Goal: Task Accomplishment & Management: Manage account settings

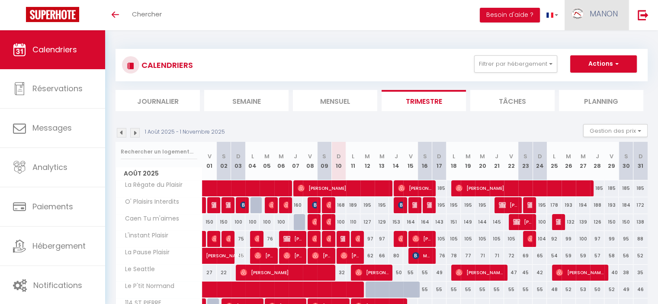
click at [585, 7] on link "MANON" at bounding box center [596, 15] width 64 height 30
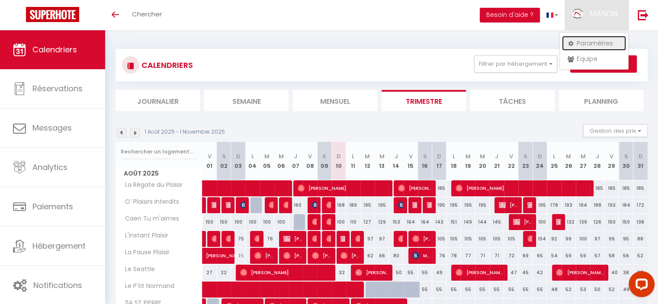
click at [588, 39] on link "Paramètres" at bounding box center [594, 43] width 64 height 15
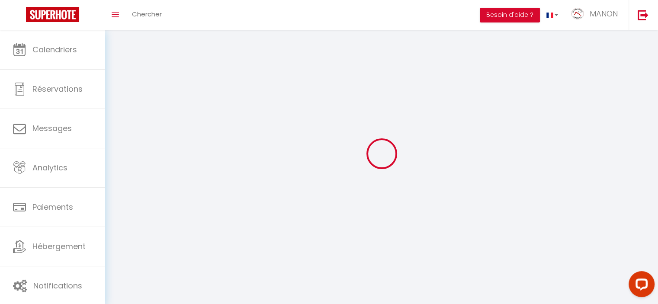
type input "MANON"
type input "VERRIER"
type input "0670474815"
type input "[STREET_ADDRESS][PERSON_NAME]"
type input "14540"
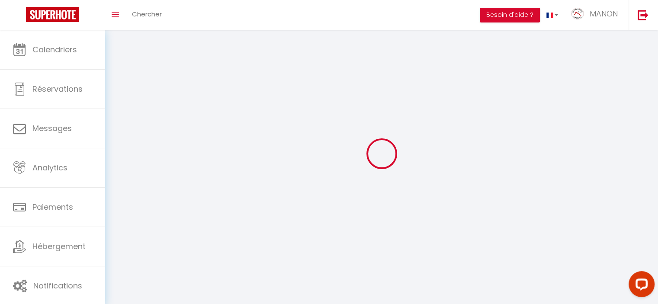
type input "SOLIERS"
type input "df3uiyGKnrCREqFBhpBJeHQh1"
type input "SHuaewCEkwHsbhVeC9u1PpgJf"
type input "[URL][DOMAIN_NAME]"
type input "FO27250"
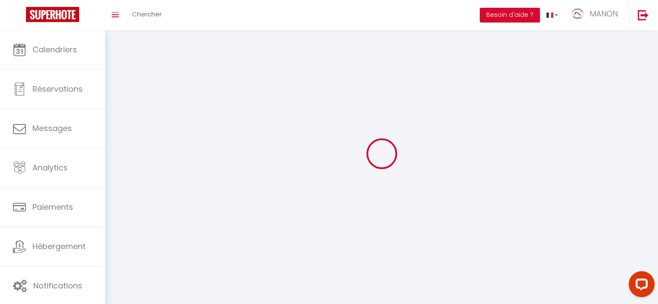
select select "28"
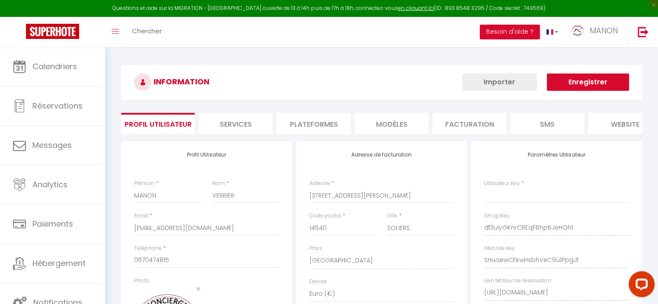
type input "df3uiyGKnrCREqFBhpBJeHQh1"
type input "SHuaewCEkwHsbhVeC9u1PpgJf"
type input "[URL][DOMAIN_NAME]"
click at [315, 123] on li "Plateformes" at bounding box center [314, 123] width 74 height 21
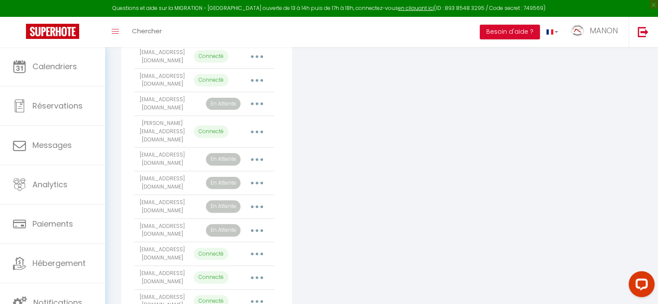
scroll to position [230, 0]
click at [255, 89] on button "button" at bounding box center [257, 82] width 24 height 14
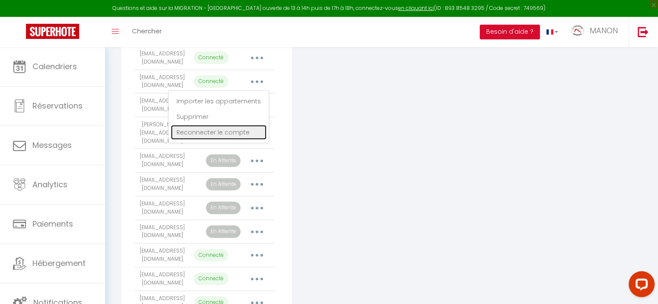
click at [234, 140] on link "Reconnecter le compte" at bounding box center [219, 132] width 96 height 15
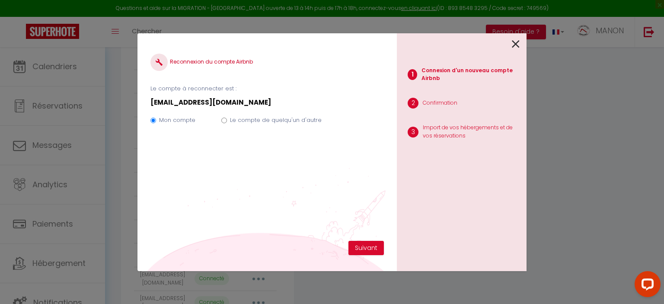
click at [285, 118] on label "Le compte de quelqu'un d'autre" at bounding box center [276, 120] width 92 height 9
click at [227, 118] on input "Le compte de quelqu'un d'autre" at bounding box center [224, 121] width 6 height 6
radio input "true"
radio input "false"
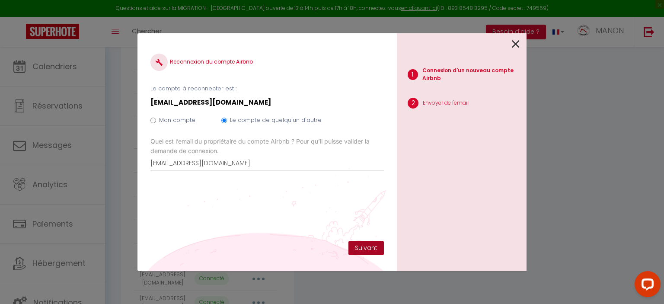
click at [371, 247] on button "Suivant" at bounding box center [366, 248] width 35 height 15
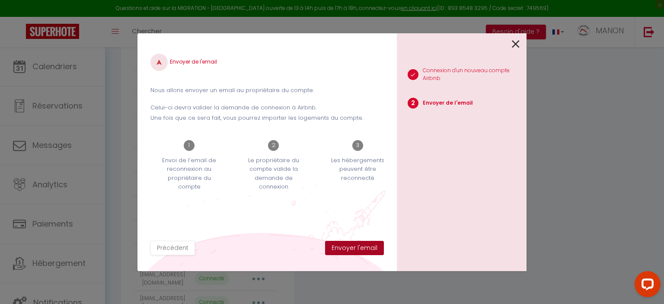
click at [370, 247] on button "Envoyer l'email" at bounding box center [354, 248] width 59 height 15
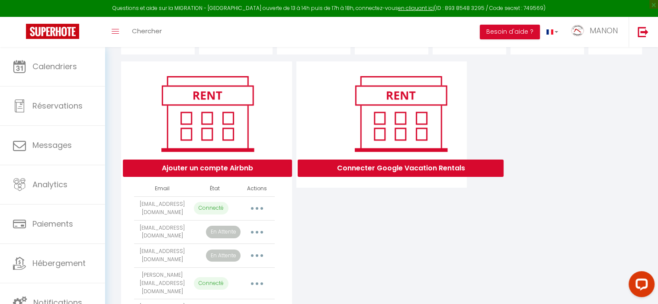
scroll to position [79, 0]
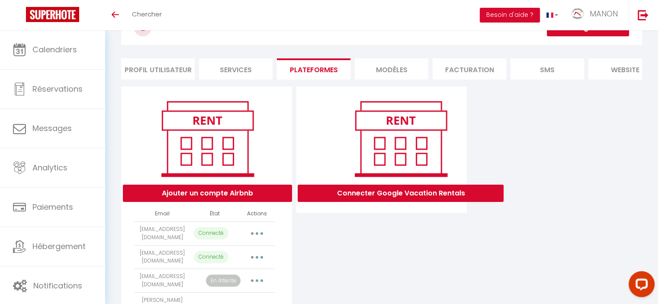
scroll to position [79, 0]
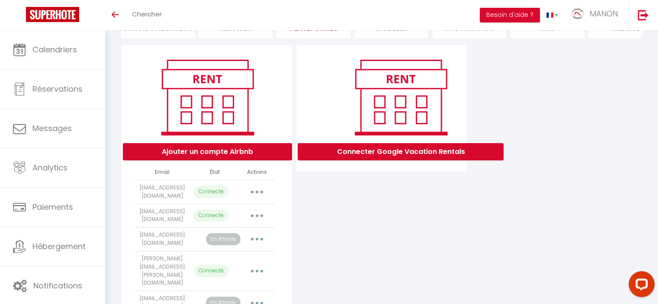
click at [259, 268] on td "Importer les appartements Supprimer Reconnecter le compte" at bounding box center [257, 271] width 35 height 40
click at [256, 223] on button "button" at bounding box center [257, 216] width 24 height 14
click at [336, 236] on div "Connecter Google Vacation Rentals" at bounding box center [381, 259] width 175 height 429
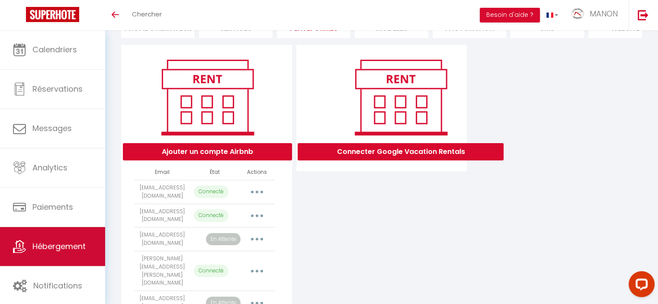
click at [54, 242] on span "Hébergement" at bounding box center [58, 246] width 53 height 11
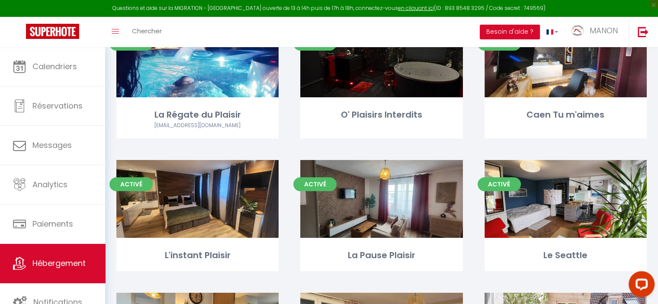
scroll to position [104, 0]
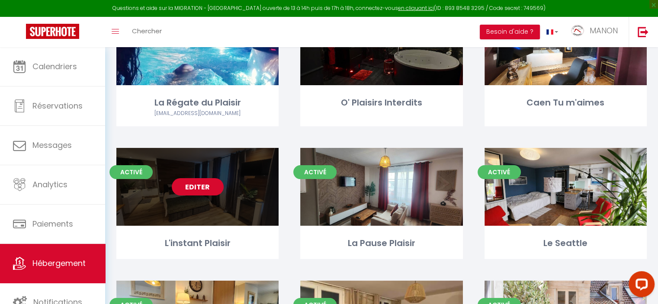
click at [202, 185] on link "Editer" at bounding box center [198, 186] width 52 height 17
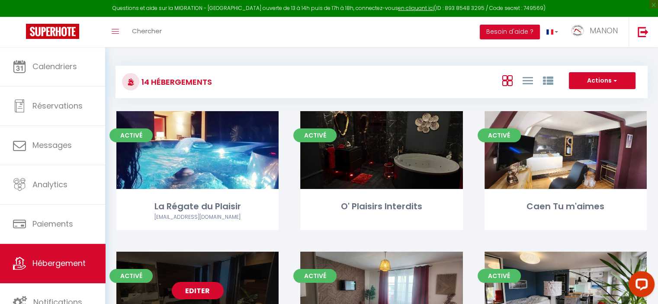
select select "3"
select select "2"
select select "1"
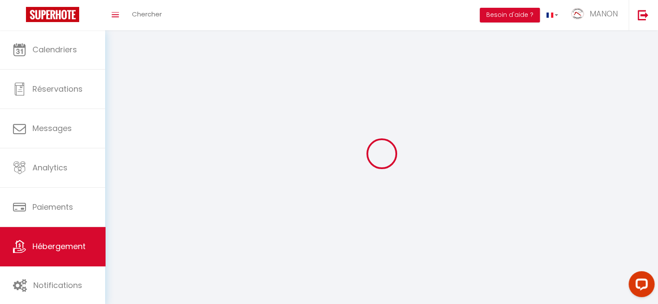
select select
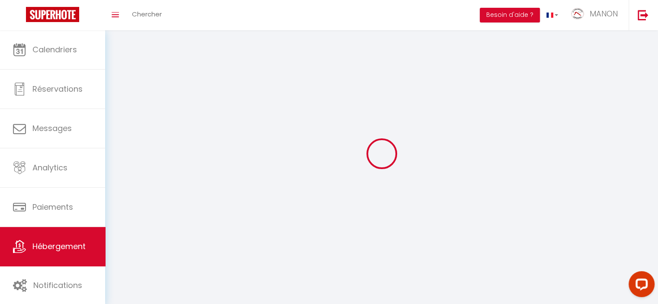
select select
checkbox input "false"
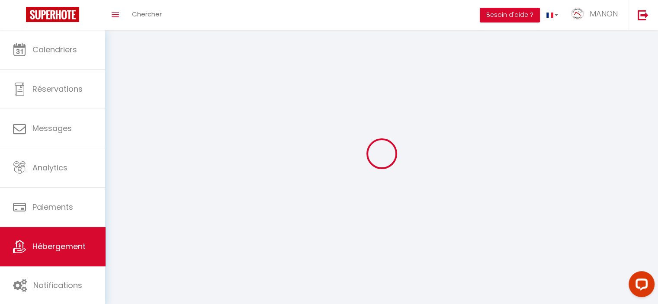
select select
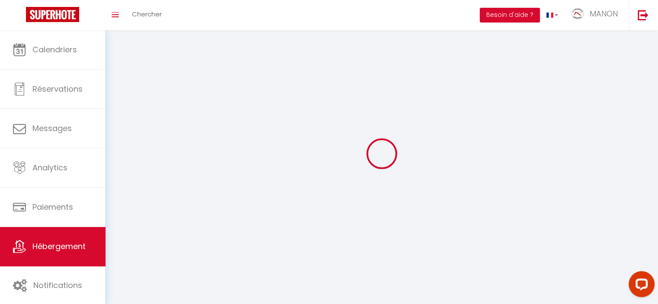
select select
checkbox input "false"
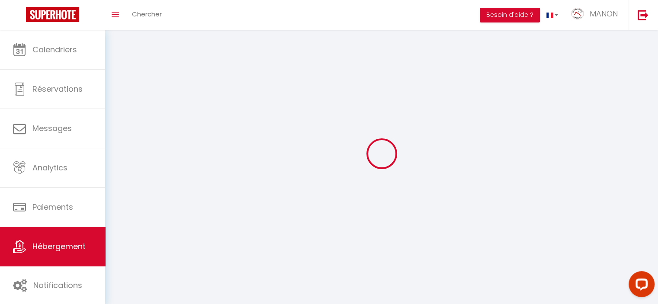
checkbox input "false"
select select
select select "28"
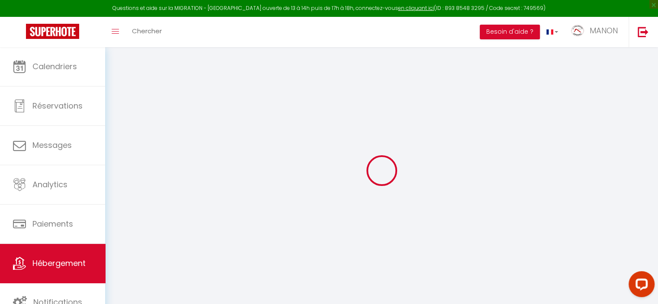
select select
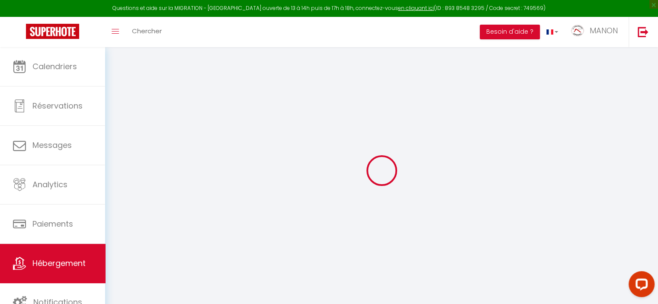
select select
checkbox input "false"
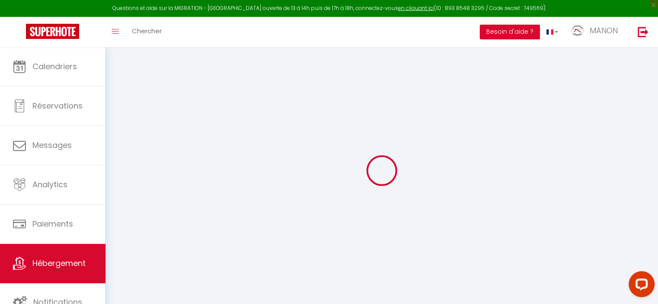
select select
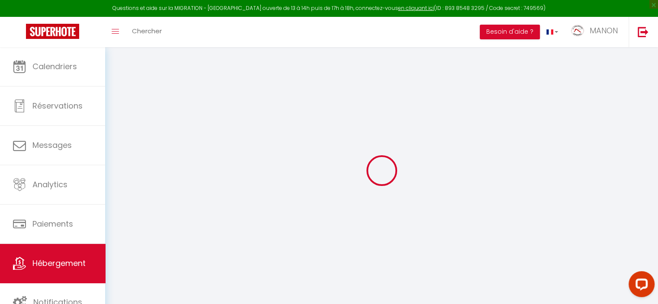
select select
checkbox input "false"
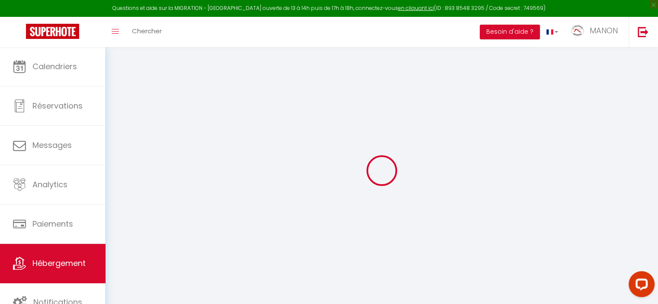
checkbox input "false"
select select
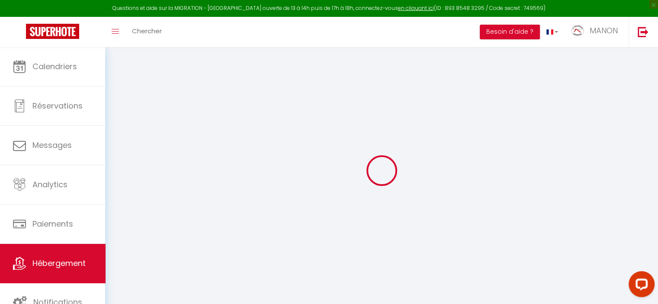
select select
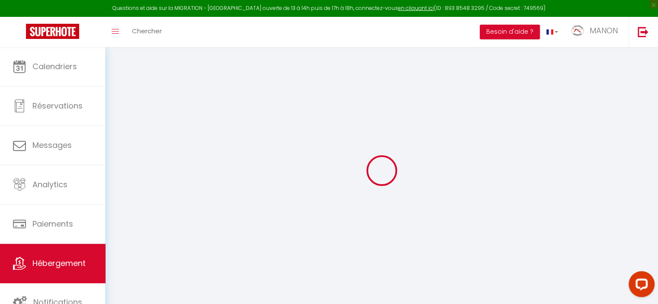
checkbox input "false"
select select
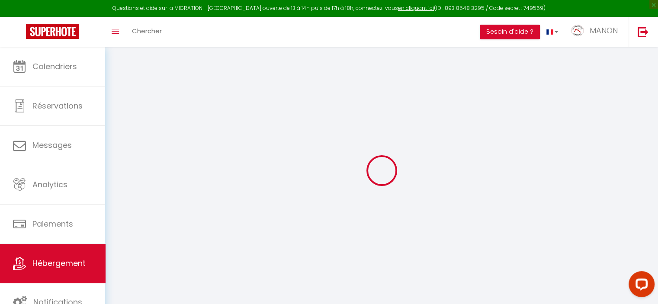
select select
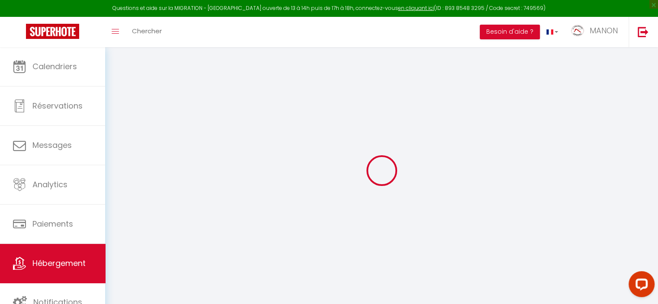
select select
checkbox input "false"
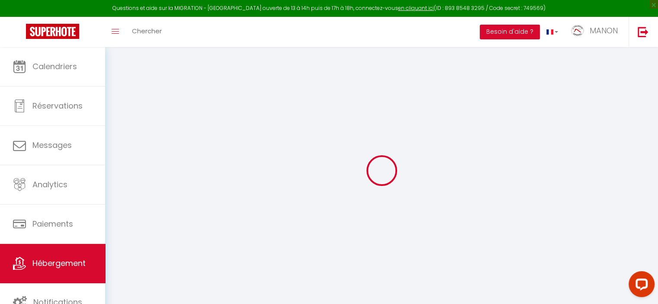
checkbox input "false"
select select
type input "L'instant Plaisir"
type input "[PERSON_NAME]"
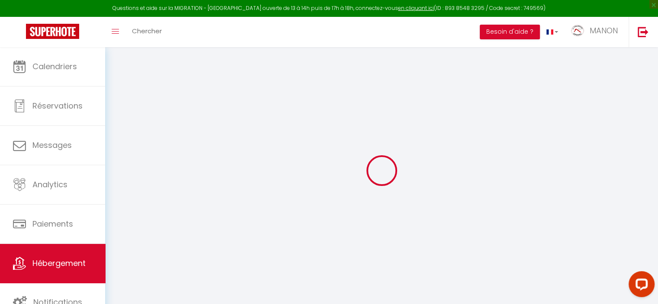
select select "2"
select select "0"
type input "80"
type input "35"
type input "300"
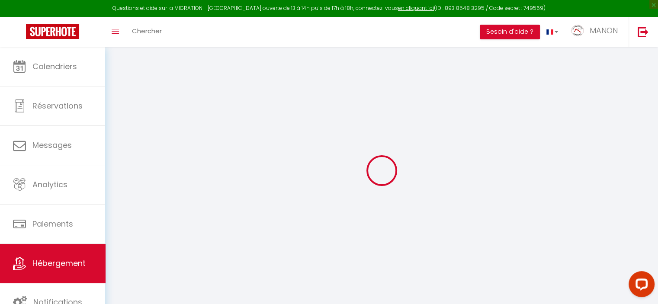
select select
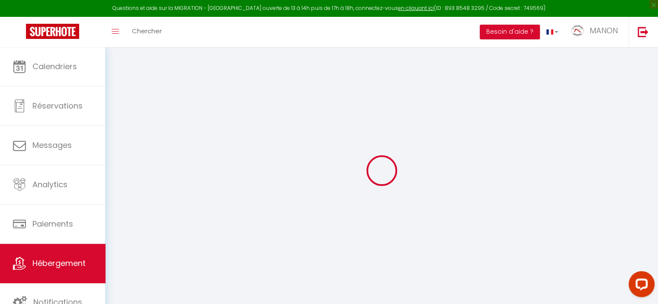
type input "[STREET_ADDRESS]"
type input "14000"
type input "[GEOGRAPHIC_DATA]"
type input "[EMAIL_ADDRESS][DOMAIN_NAME]"
select select "13316"
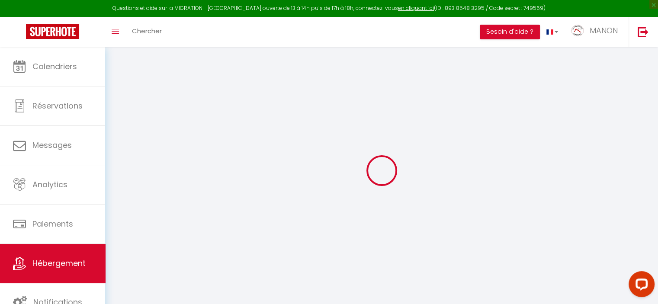
checkbox input "false"
checkbox input "true"
type input "0"
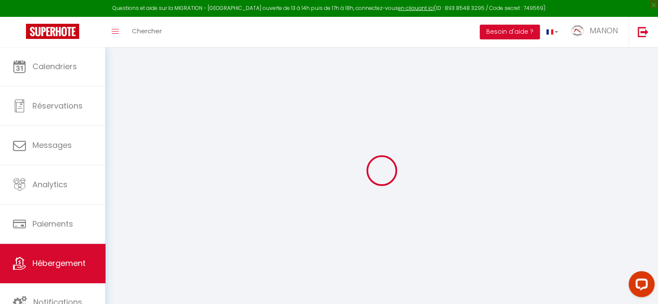
type input "0"
select select
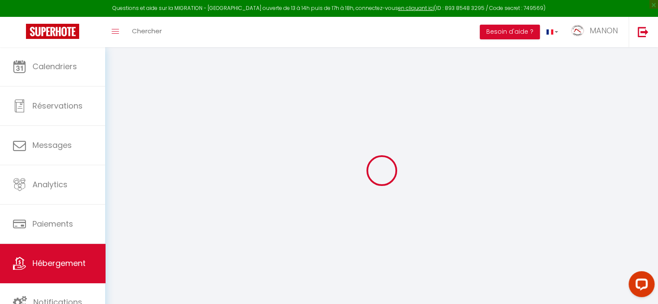
select select
checkbox input "false"
checkbox input "true"
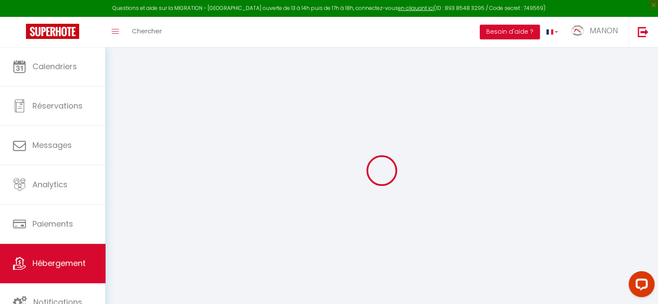
checkbox input "true"
select select
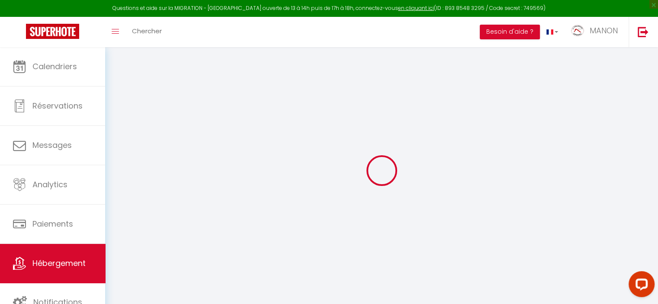
select select
checkbox input "false"
checkbox input "true"
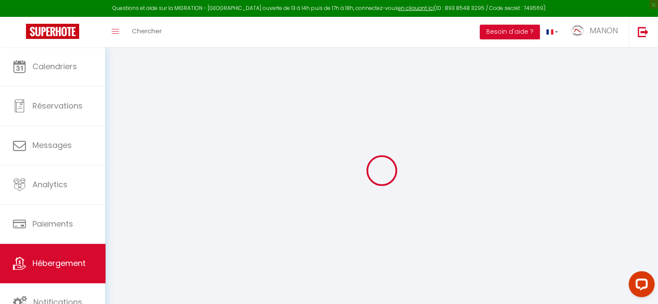
checkbox input "true"
select select "24898"
checkbox input "false"
checkbox input "true"
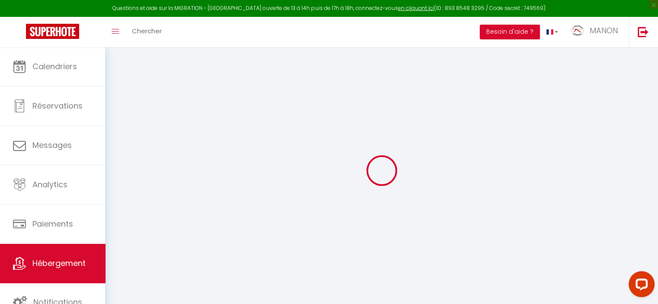
checkbox input "true"
select select "16:00"
select select
select select "11:00"
select select "30"
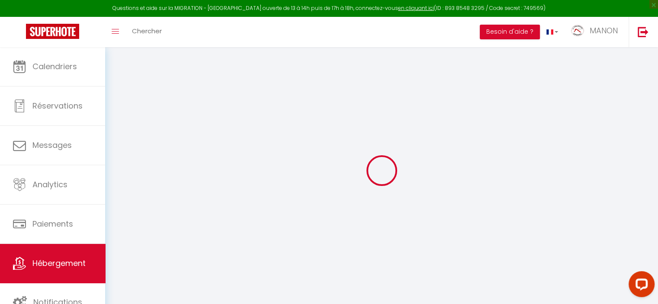
select select "120"
select select
checkbox input "false"
checkbox input "true"
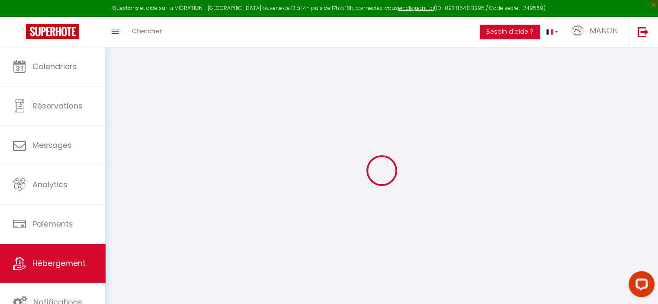
checkbox input "true"
select select
checkbox input "false"
checkbox input "true"
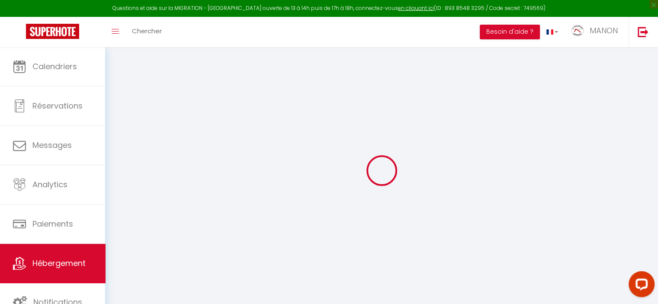
checkbox input "true"
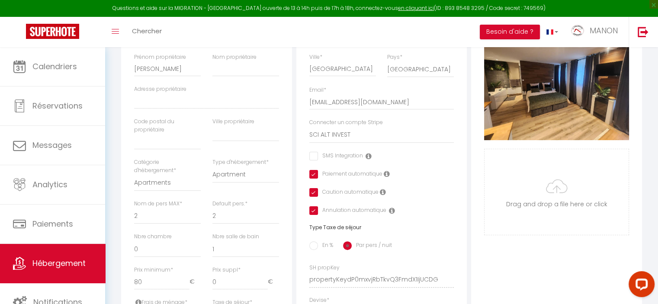
scroll to position [215, 0]
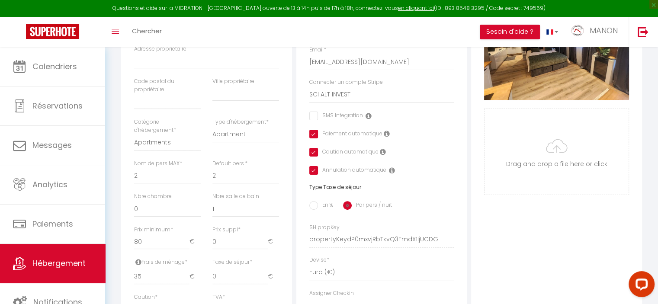
select select
checkbox input "false"
checkbox input "true"
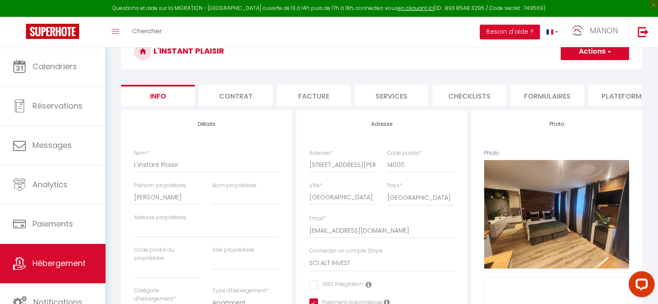
scroll to position [41, 0]
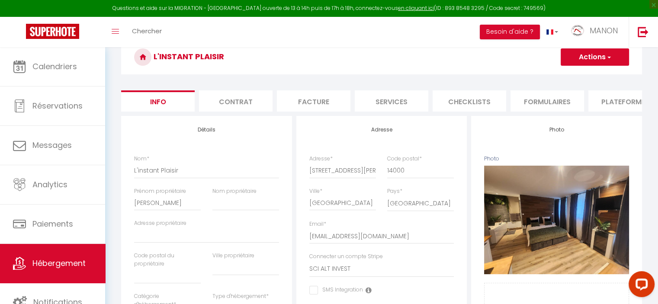
click at [614, 58] on button "Actions" at bounding box center [594, 56] width 68 height 17
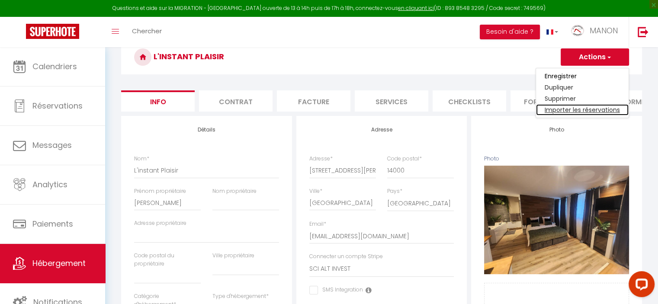
click at [581, 107] on link "Importer les réservations" at bounding box center [582, 109] width 93 height 11
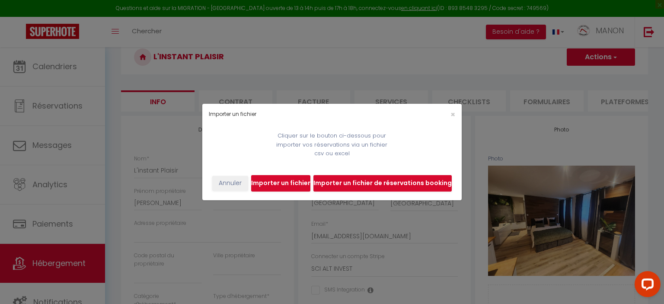
click at [411, 54] on div "Importer un fichier × Cliquer sur le bouton ci-dessous pour importer vos réserv…" at bounding box center [331, 152] width 259 height 304
click at [237, 180] on button "Annuler" at bounding box center [230, 183] width 36 height 15
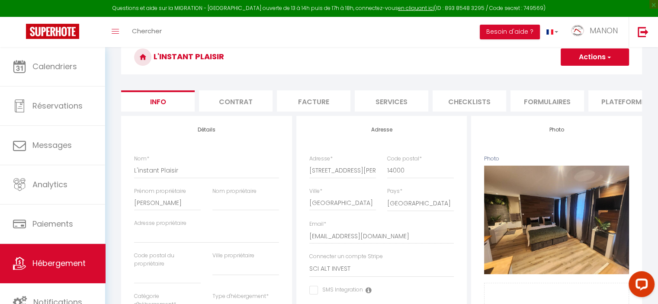
click at [309, 100] on li "Facture" at bounding box center [314, 100] width 74 height 21
select select
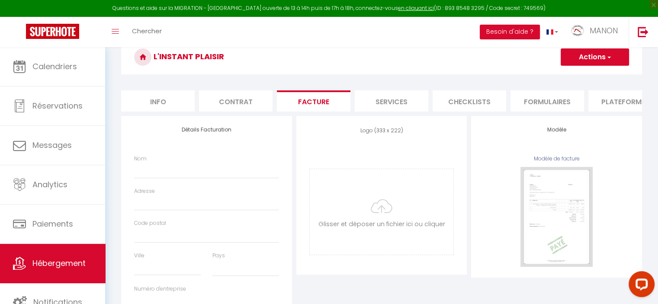
select select
click at [379, 100] on li "Services" at bounding box center [392, 100] width 74 height 21
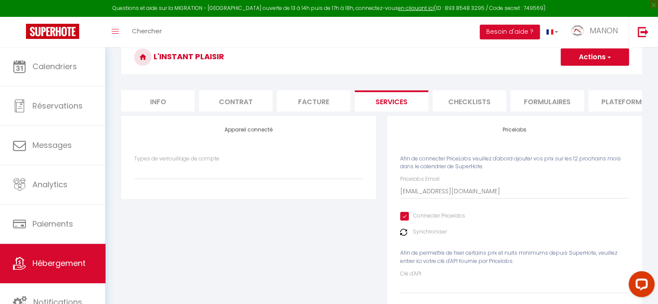
select select
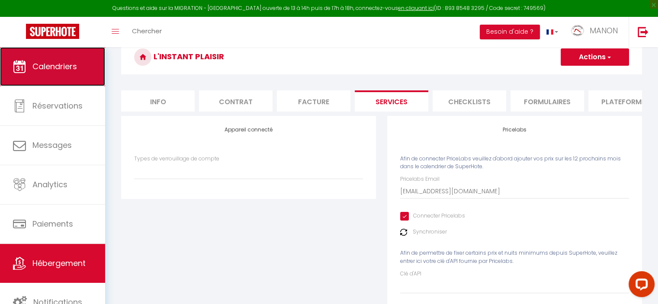
click at [50, 71] on span "Calendriers" at bounding box center [54, 66] width 45 height 11
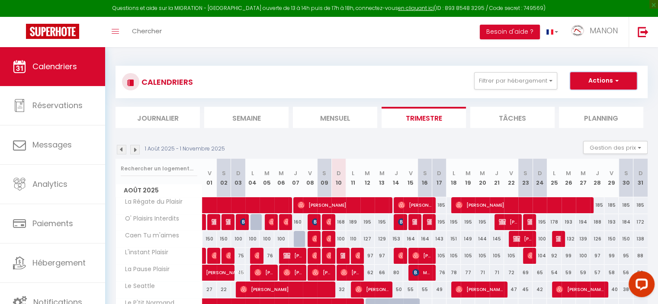
click at [620, 77] on button "Actions" at bounding box center [603, 80] width 67 height 17
click at [608, 128] on link "Importer les réservations" at bounding box center [593, 126] width 75 height 13
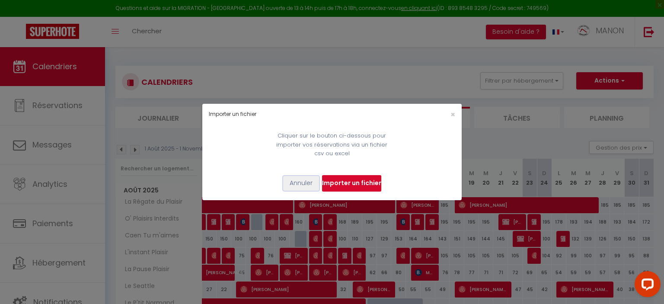
click at [295, 185] on button "Annuler" at bounding box center [301, 183] width 36 height 15
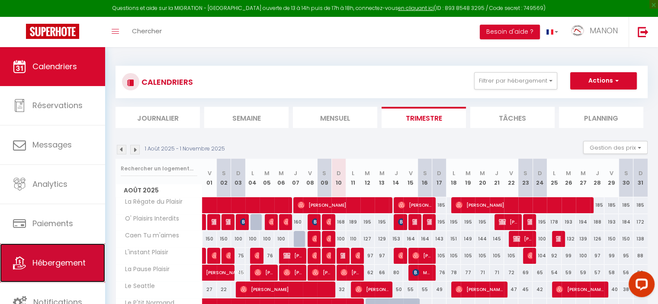
click at [33, 258] on span "Hébergement" at bounding box center [58, 262] width 53 height 11
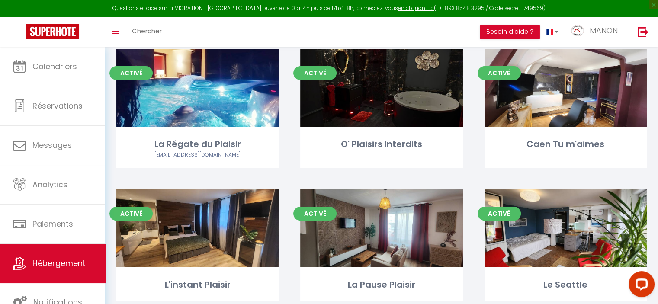
scroll to position [67, 0]
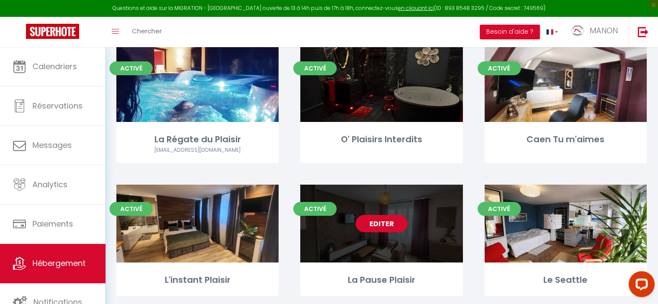
click at [367, 223] on link "Editer" at bounding box center [381, 223] width 52 height 17
select select "3"
select select "2"
select select "1"
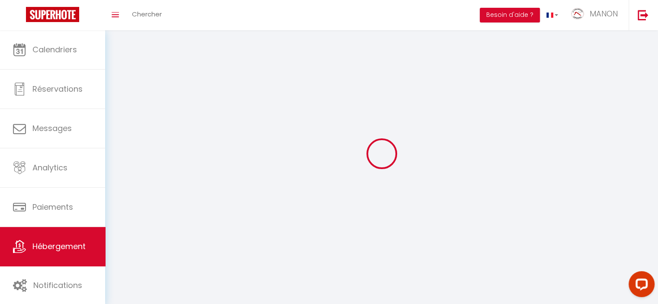
select select
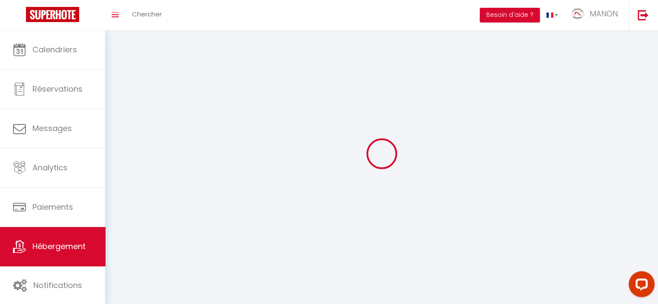
select select
checkbox input "false"
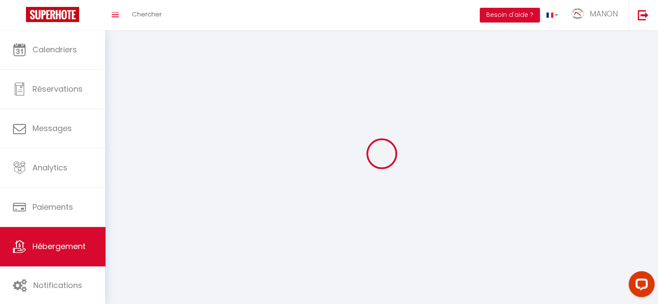
checkbox input "false"
select select
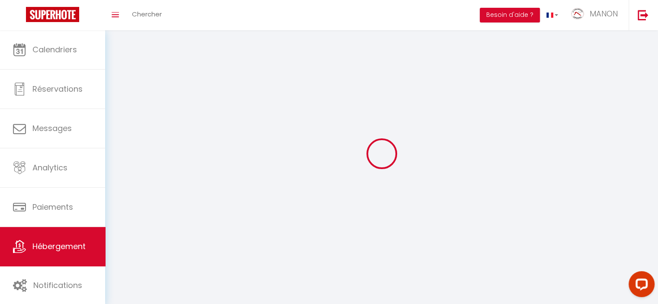
select select
checkbox input "false"
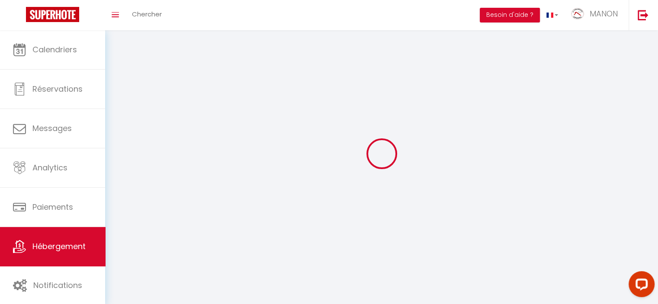
checkbox input "false"
select select
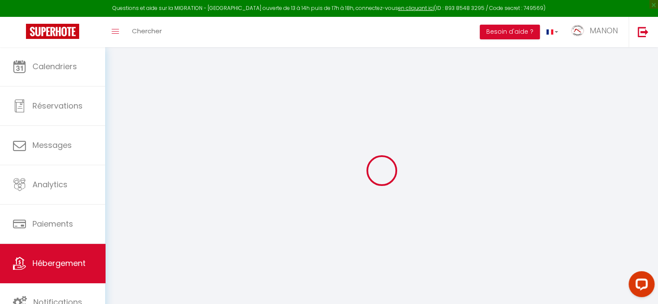
select select "+ 32 %"
select select "+ 40 %"
select select
checkbox input "false"
checkbox input "true"
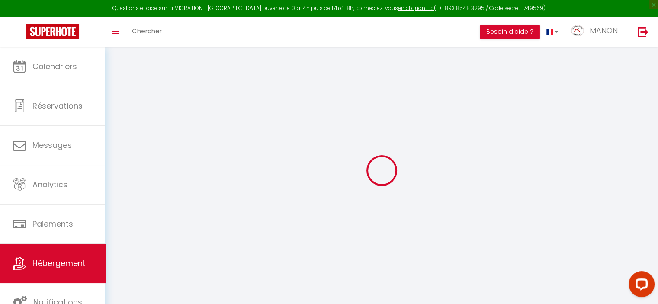
checkbox input "true"
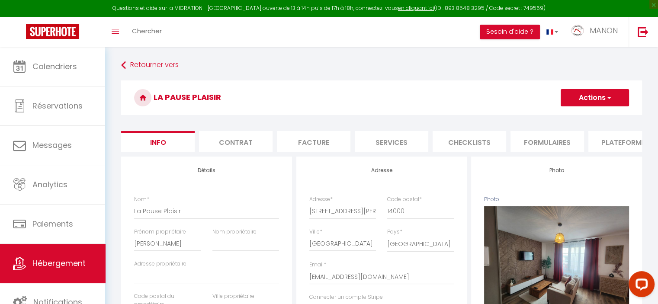
click at [615, 90] on button "Actions" at bounding box center [594, 97] width 68 height 17
select select
checkbox input "false"
checkbox input "true"
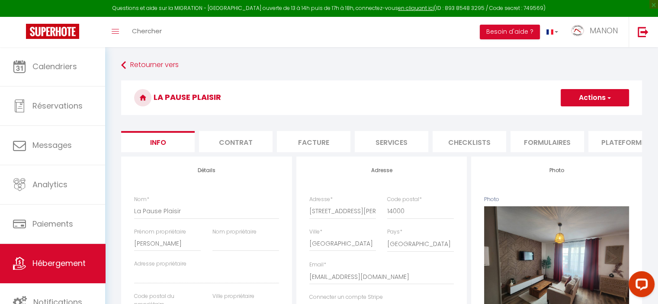
checkbox input "true"
click at [627, 138] on li "Plateformes" at bounding box center [625, 141] width 74 height 21
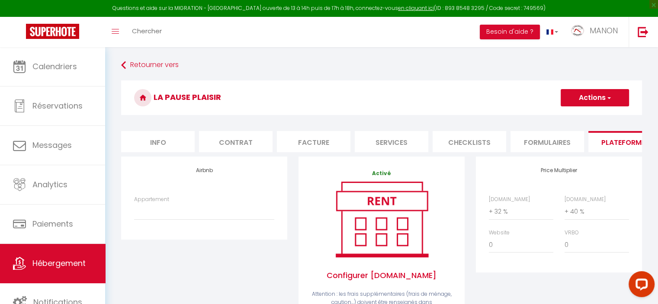
click at [602, 95] on button "Actions" at bounding box center [594, 97] width 68 height 17
click at [223, 220] on select "4 pers · La Régate du Plaisir- Jacuzzi privé, Plage à 900m - [EMAIL_ADDRESS][DO…" at bounding box center [204, 211] width 140 height 16
select select "10001-1382621032994472867"
click at [134, 210] on select "4 pers · La Régate du Plaisir- Jacuzzi privé, Plage à 900m - [EMAIL_ADDRESS][DO…" at bounding box center [204, 211] width 140 height 16
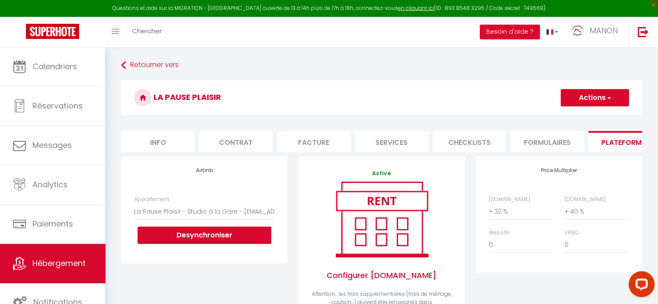
click at [604, 93] on button "Actions" at bounding box center [594, 97] width 68 height 17
click at [588, 113] on link "Enregistrer" at bounding box center [594, 116] width 68 height 11
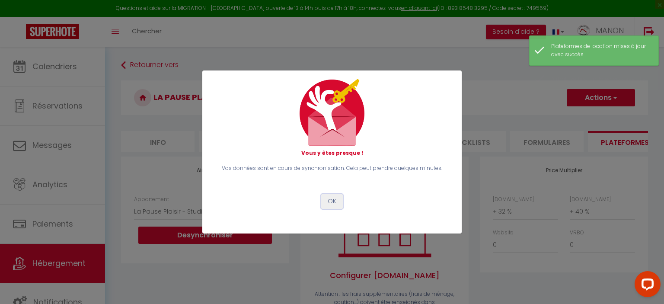
click at [329, 198] on button "OK" at bounding box center [332, 201] width 22 height 15
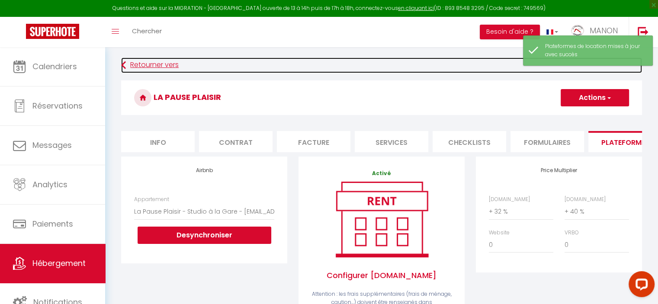
click at [138, 66] on link "Retourner vers" at bounding box center [381, 66] width 521 height 16
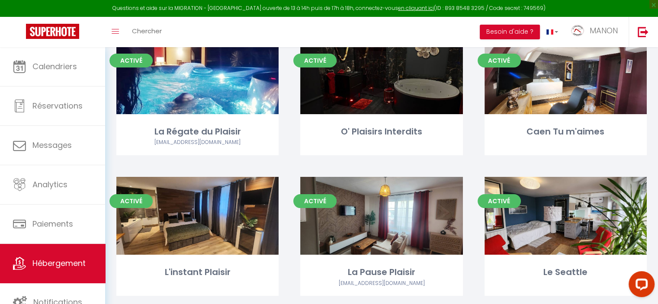
scroll to position [76, 0]
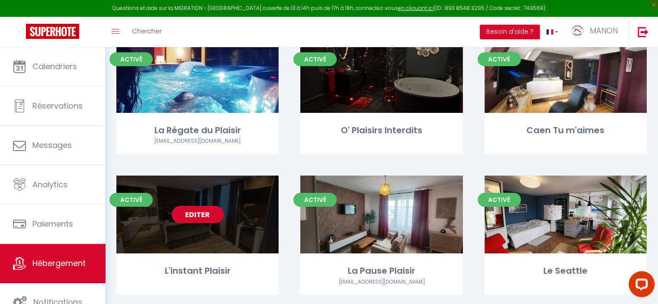
click at [197, 215] on link "Editer" at bounding box center [198, 214] width 52 height 17
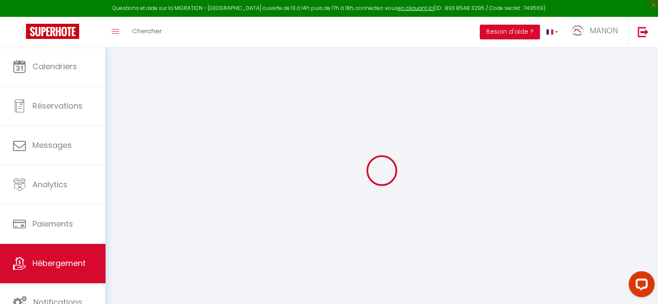
select select "+ 24 %"
select select "+ 40 %"
select select
checkbox input "false"
checkbox input "true"
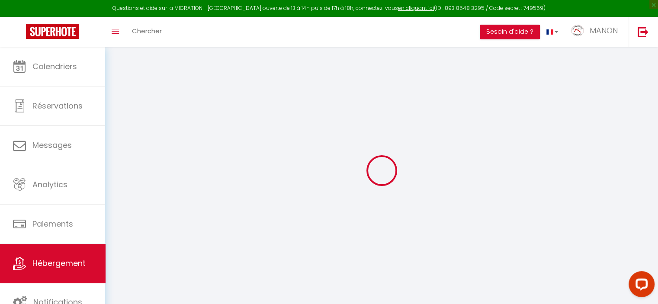
checkbox input "true"
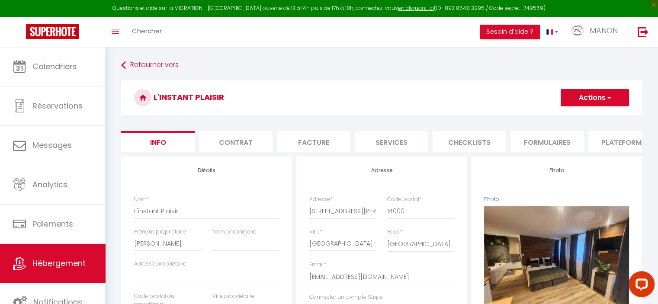
click at [607, 141] on li "Plateformes" at bounding box center [625, 141] width 74 height 21
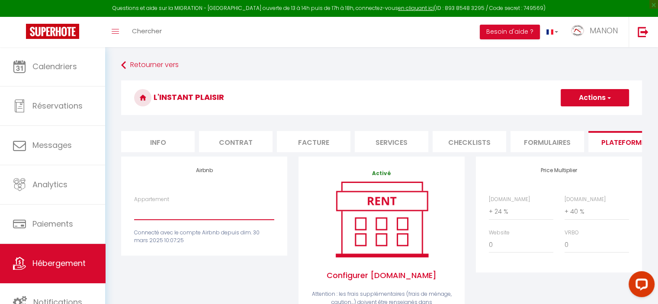
click at [204, 214] on select "4 pers · La Régate du Plaisir- Jacuzzi privé, Plage à 900m - [EMAIL_ADDRESS][DO…" at bounding box center [204, 211] width 140 height 16
select select "10001-1382434568012932675"
click at [134, 210] on select "4 pers · La Régate du Plaisir- Jacuzzi privé, Plage à 900m - [EMAIL_ADDRESS][DO…" at bounding box center [204, 211] width 140 height 16
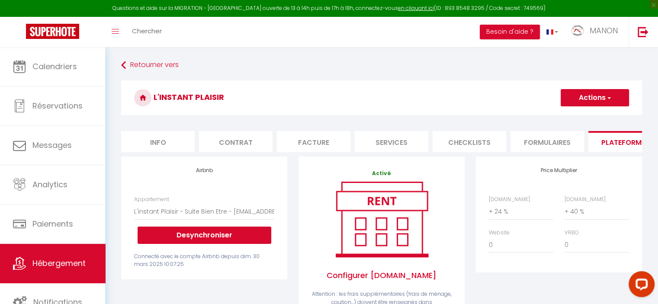
click at [576, 98] on button "Actions" at bounding box center [594, 97] width 68 height 17
click at [577, 118] on link "Enregistrer" at bounding box center [594, 116] width 68 height 11
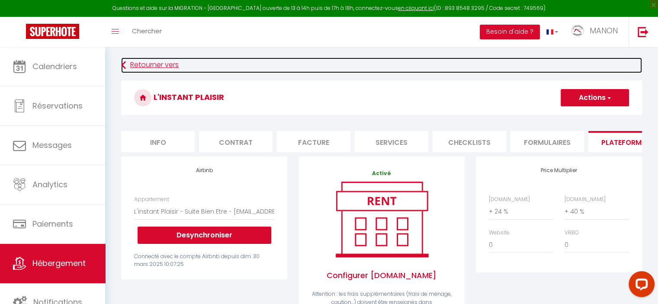
click at [139, 69] on link "Retourner vers" at bounding box center [381, 66] width 521 height 16
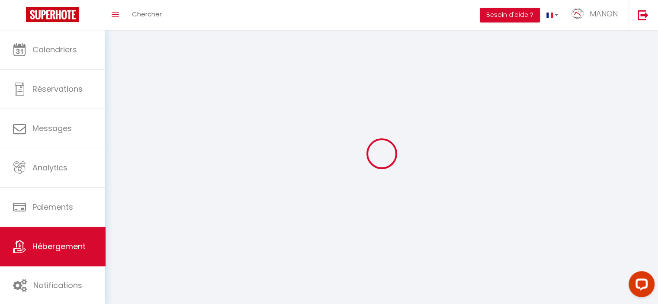
click at [434, 183] on div at bounding box center [381, 154] width 532 height 226
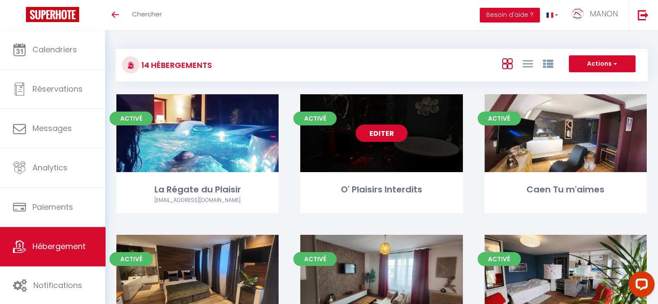
click at [365, 132] on link "Editer" at bounding box center [381, 133] width 52 height 17
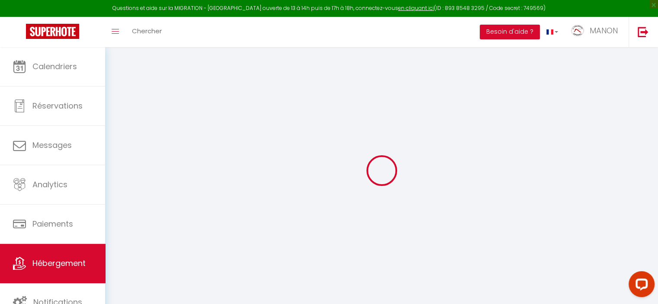
select select
checkbox input "false"
checkbox input "true"
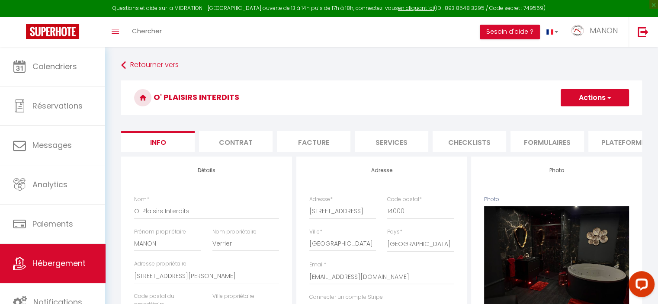
click at [607, 145] on li "Plateformes" at bounding box center [625, 141] width 74 height 21
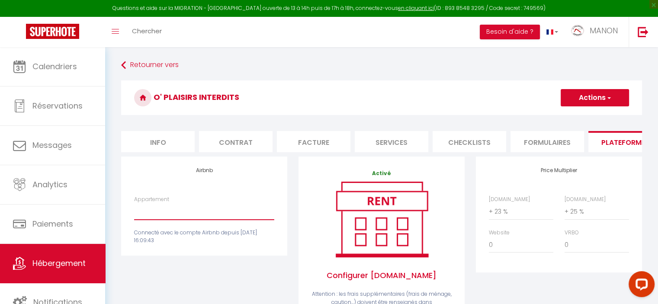
click at [236, 210] on select "4 pers · La Régate du Plaisir- Jacuzzi privé, Plage à 900m - [EMAIL_ADDRESS][DO…" at bounding box center [204, 211] width 140 height 16
select select "10001-1062973475149951726"
click at [134, 210] on select "4 pers · La Régate du Plaisir- Jacuzzi privé, Plage à 900m - [EMAIL_ADDRESS][DO…" at bounding box center [204, 211] width 140 height 16
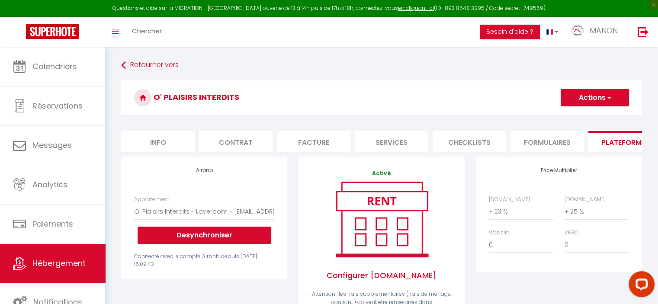
click at [590, 95] on button "Actions" at bounding box center [594, 97] width 68 height 17
click at [582, 115] on link "Enregistrer" at bounding box center [594, 116] width 68 height 11
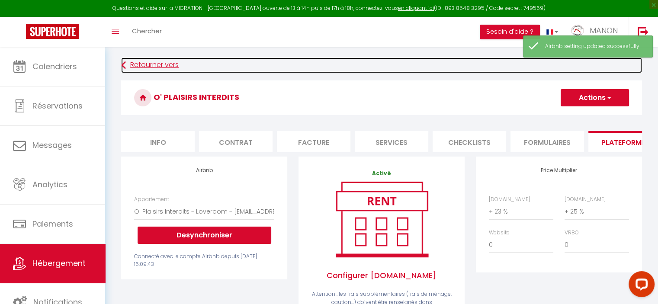
click at [157, 63] on link "Retourner vers" at bounding box center [381, 66] width 521 height 16
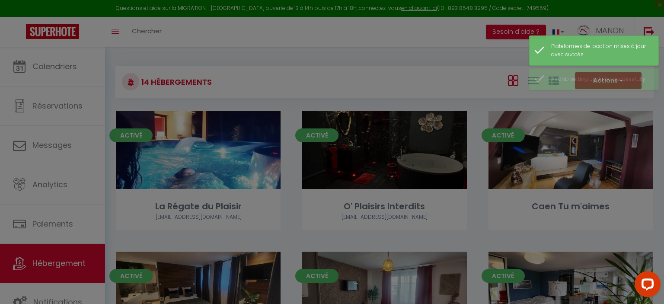
click at [197, 152] on div at bounding box center [332, 152] width 664 height 304
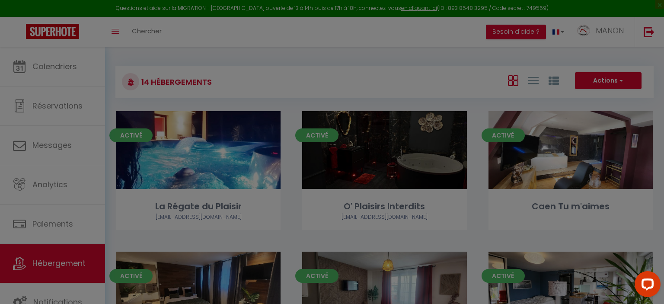
click at [193, 164] on div at bounding box center [332, 152] width 664 height 304
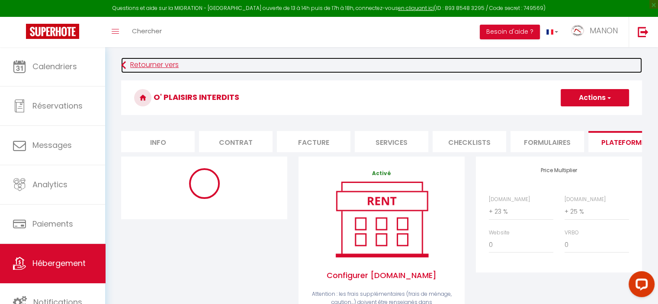
click at [146, 67] on link "Retourner vers" at bounding box center [381, 66] width 521 height 16
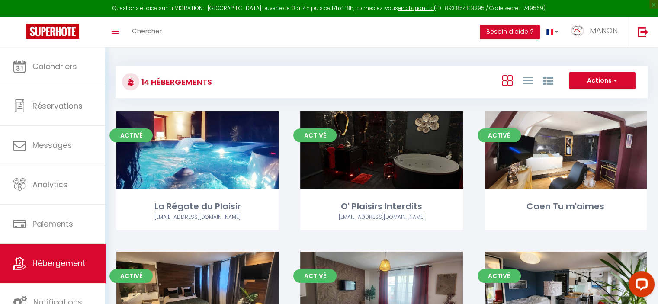
click at [223, 150] on link "Editer" at bounding box center [198, 149] width 52 height 17
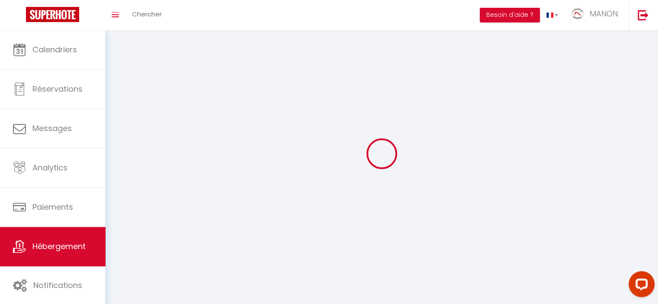
select select "1"
select select
select select "28"
select select
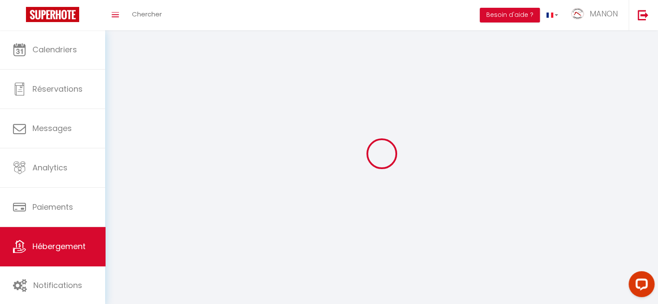
select select
checkbox input "false"
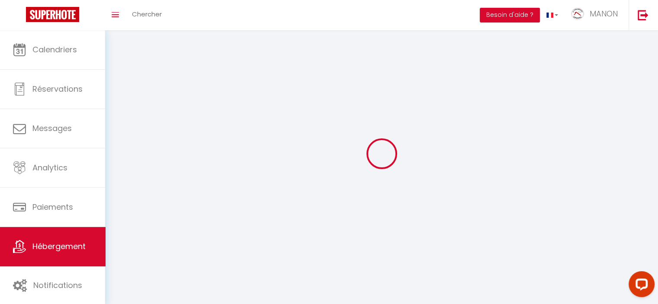
checkbox input "false"
select select
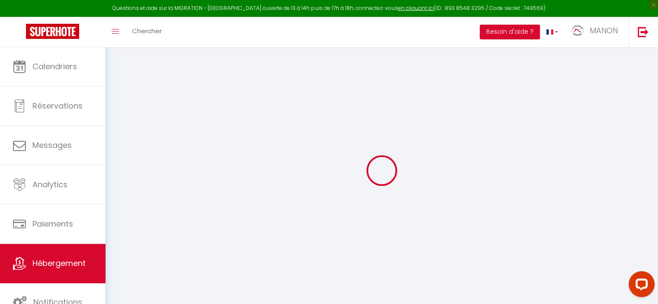
select select
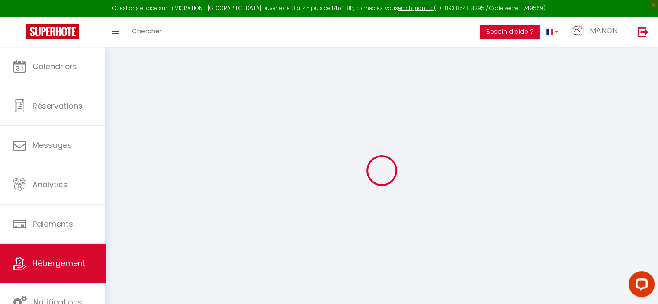
select select
checkbox input "false"
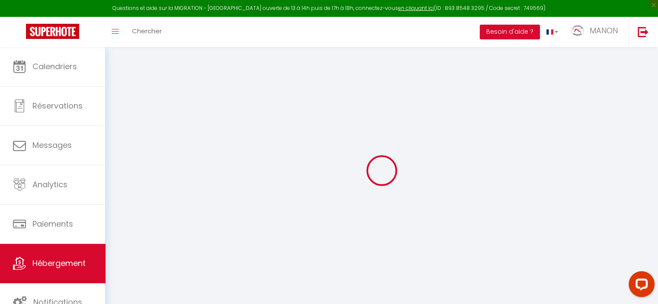
select select
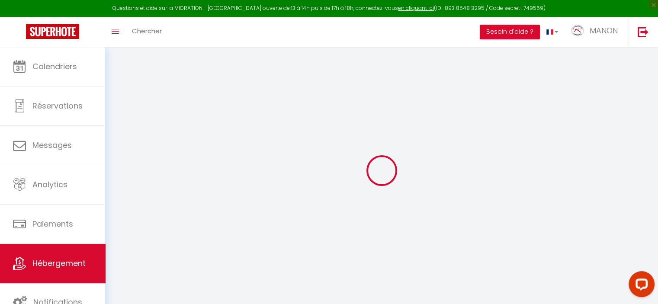
select select
checkbox input "false"
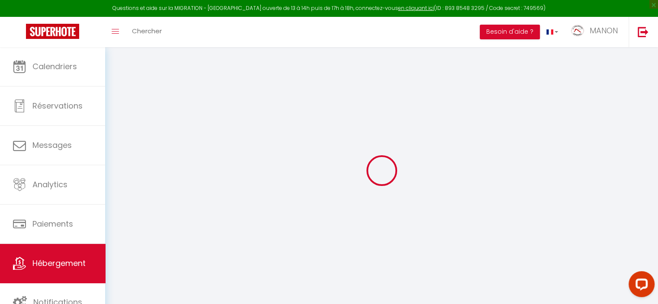
checkbox input "false"
select select
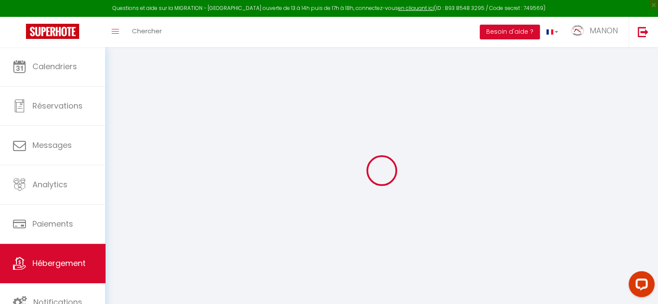
select select
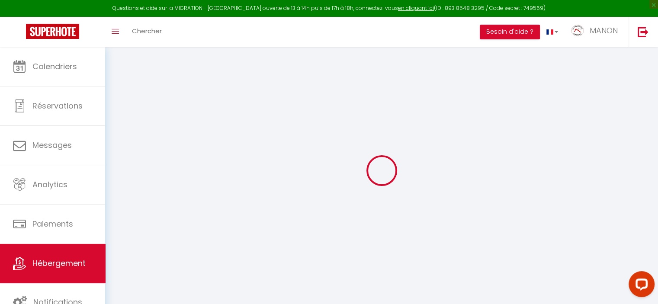
checkbox input "false"
select select
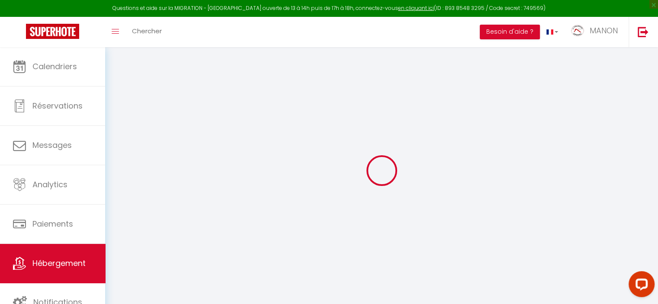
select select
type input "La Régate du Plaisir"
type input "[PERSON_NAME]"
type input "MORIN"
type input "[STREET_ADDRESS][PERSON_NAME]"
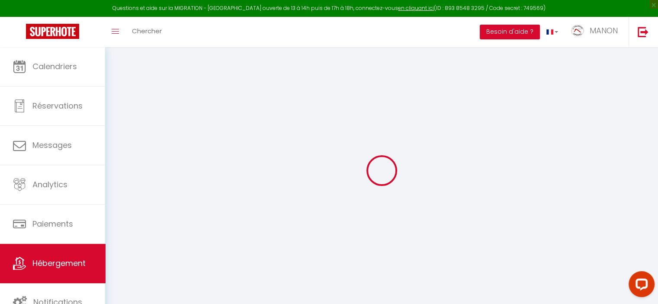
type input "14540"
type input "SOLIERS"
select select "houses"
select select "2"
type input "300"
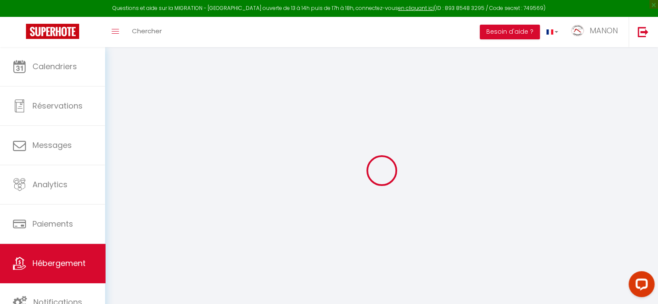
type input "2.25"
type input "500"
type input "20"
select select
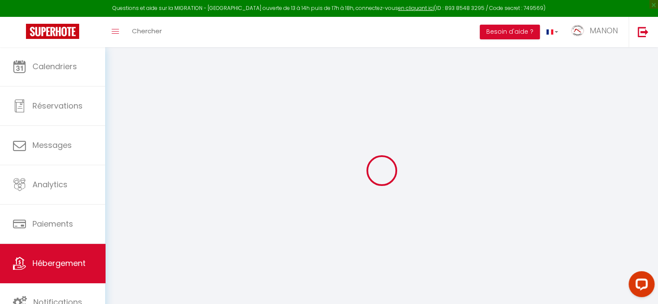
select select
type input "[STREET_ADDRESS][PERSON_NAME]"
type input "14510"
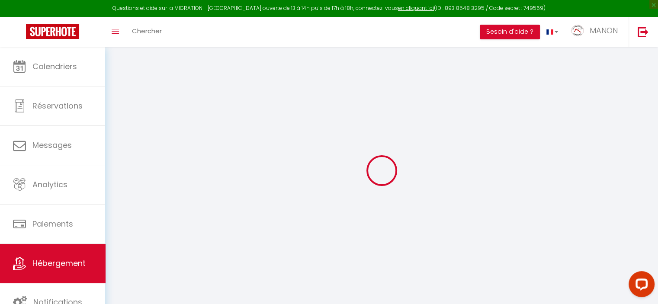
type input "Houlgate"
type input "[EMAIL_ADDRESS][DOMAIN_NAME]"
select select "13015"
checkbox input "false"
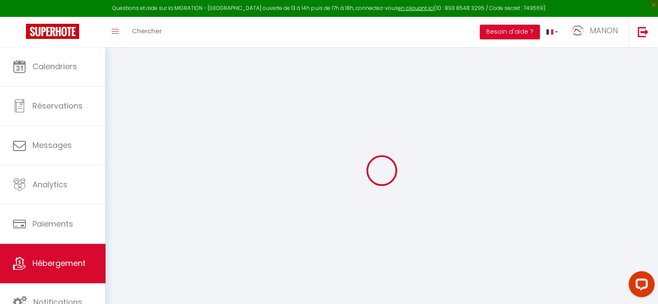
checkbox input "true"
checkbox input "false"
type input "0"
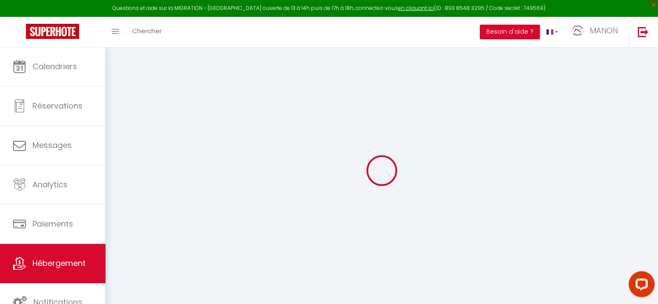
type input "0"
checkbox input "false"
checkbox input "true"
checkbox input "false"
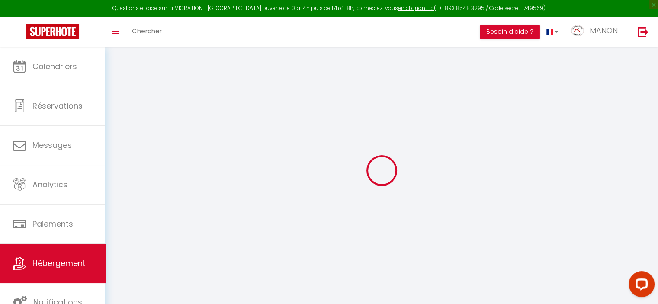
checkbox input "false"
checkbox input "true"
checkbox input "false"
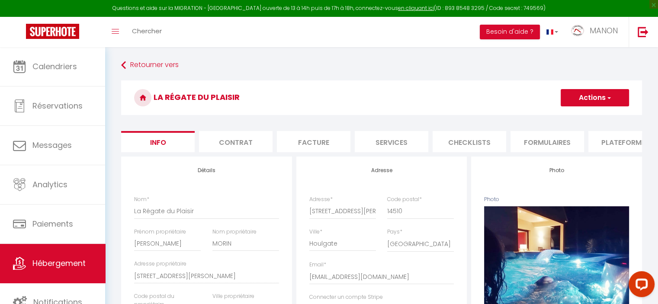
click at [592, 145] on li "Plateformes" at bounding box center [625, 141] width 74 height 21
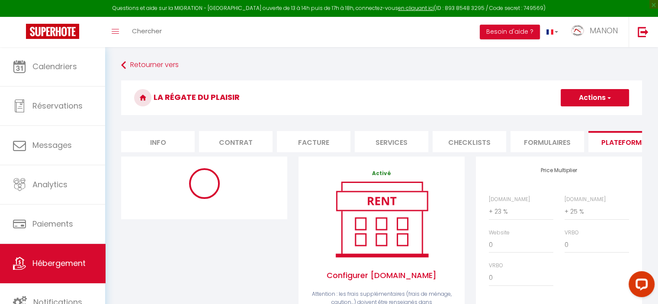
select select "10001-48142099"
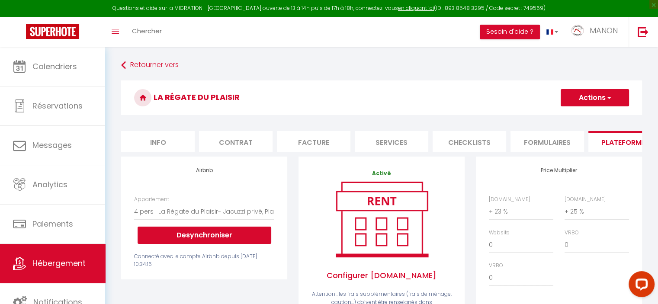
click at [610, 98] on span "button" at bounding box center [608, 97] width 6 height 9
click at [576, 116] on link "Enregistrer" at bounding box center [594, 116] width 68 height 11
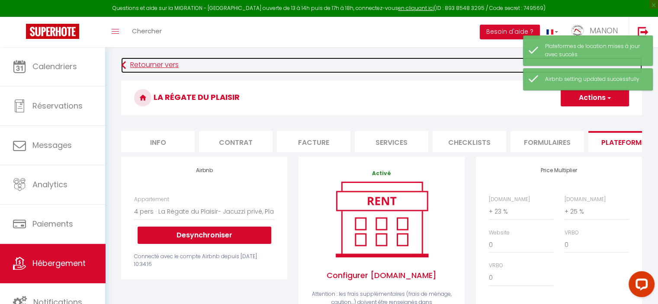
click at [155, 62] on link "Retourner vers" at bounding box center [381, 66] width 521 height 16
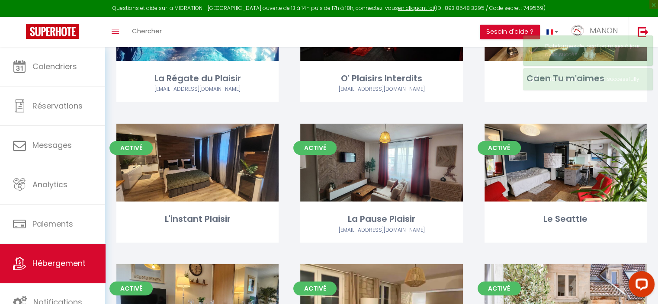
scroll to position [130, 0]
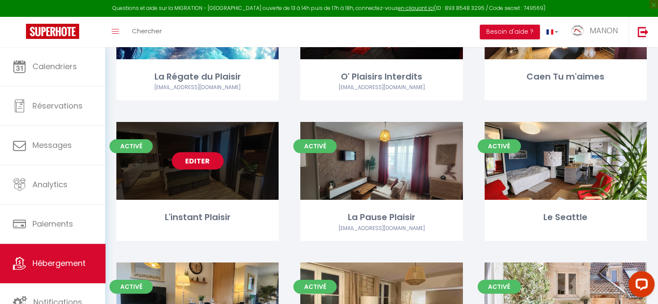
click at [207, 164] on link "Editer" at bounding box center [198, 160] width 52 height 17
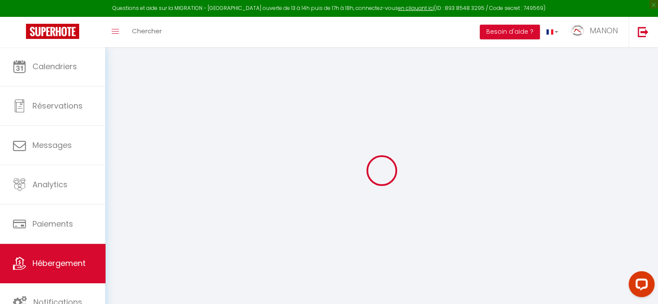
select select "+ 24 %"
select select "+ 40 %"
select select
checkbox input "false"
checkbox input "true"
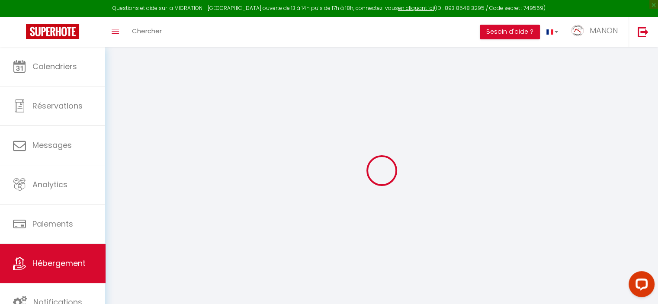
checkbox input "true"
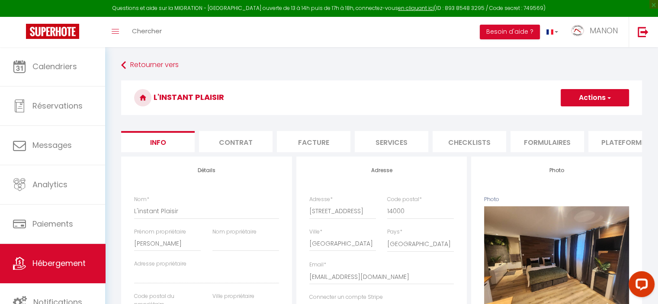
click at [601, 140] on li "Plateformes" at bounding box center [625, 141] width 74 height 21
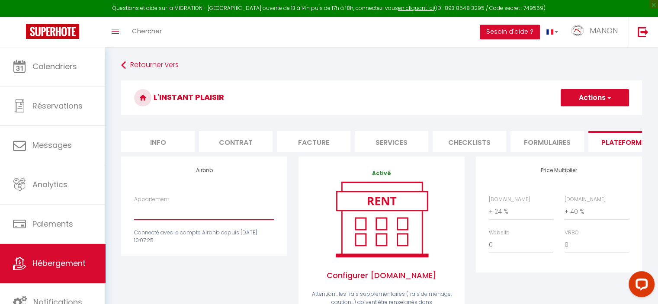
click at [183, 220] on select "4 pers · La Régate du Plaisir- Jacuzzi privé, Plage à 900m - [EMAIL_ADDRESS][DO…" at bounding box center [204, 211] width 140 height 16
select select "10001-1382434568012932675"
click at [134, 210] on select "4 pers · La Régate du Plaisir- Jacuzzi privé, Plage à 900m - [EMAIL_ADDRESS][DO…" at bounding box center [204, 211] width 140 height 16
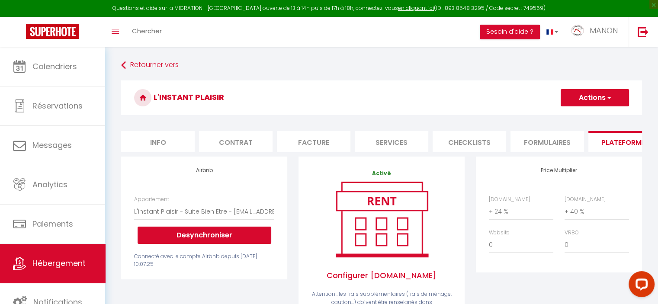
click at [583, 93] on button "Actions" at bounding box center [594, 97] width 68 height 17
click at [582, 112] on link "Enregistrer" at bounding box center [594, 116] width 68 height 11
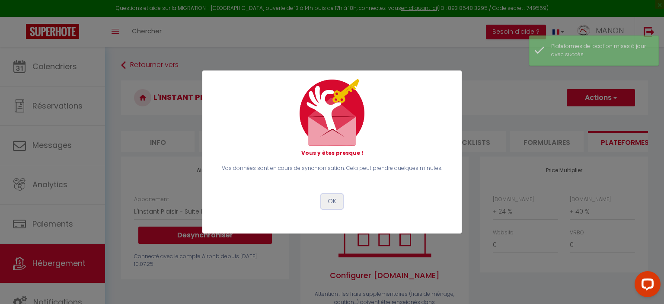
click at [339, 200] on button "OK" at bounding box center [332, 201] width 22 height 15
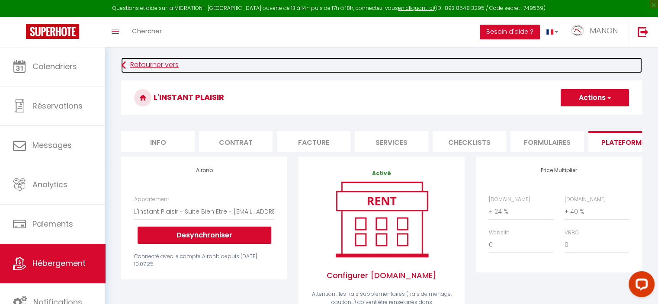
click at [149, 63] on link "Retourner vers" at bounding box center [381, 66] width 521 height 16
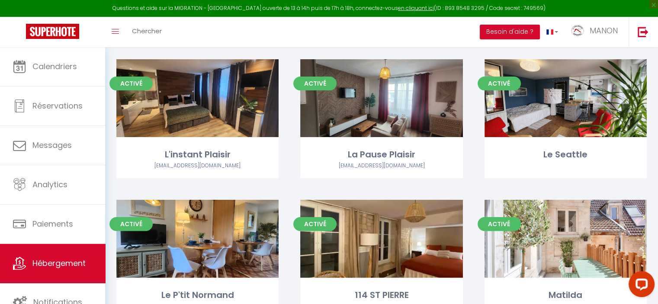
scroll to position [205, 0]
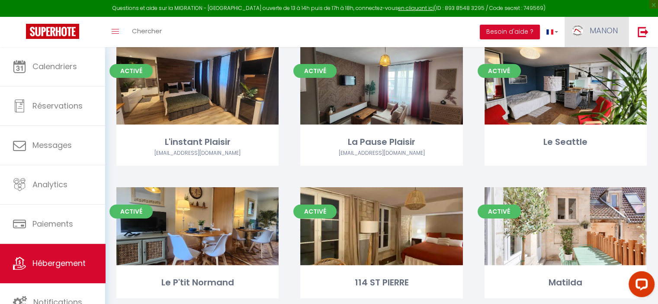
click at [599, 32] on span "MANON" at bounding box center [603, 30] width 28 height 11
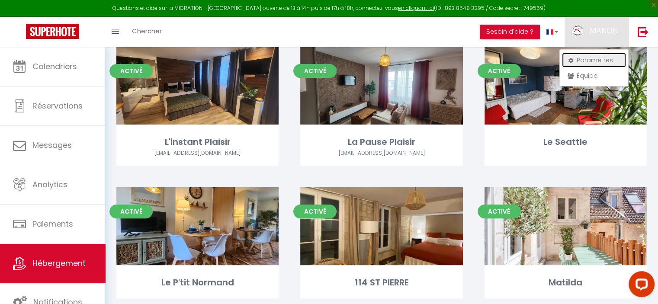
click at [600, 60] on link "Paramètres" at bounding box center [594, 60] width 64 height 15
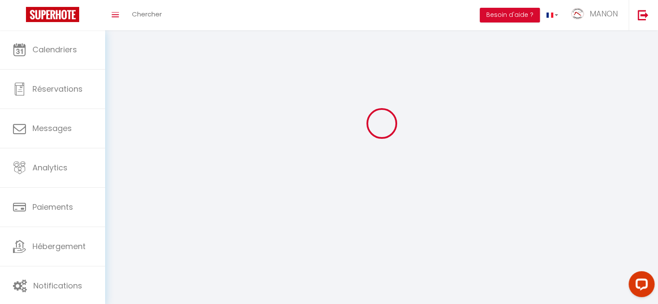
type input "MANON"
type input "VERRIER"
type input "0670474815"
type input "[STREET_ADDRESS][PERSON_NAME]"
type input "14540"
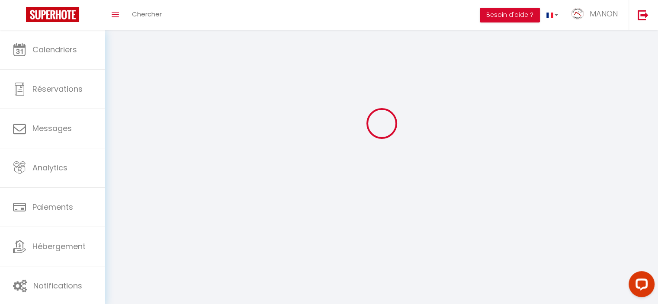
type input "SOLIERS"
type input "df3uiyGKnrCREqFBhpBJeHQh1"
type input "SHuaewCEkwHsbhVeC9u1PpgJf"
select select "28"
select select "fr"
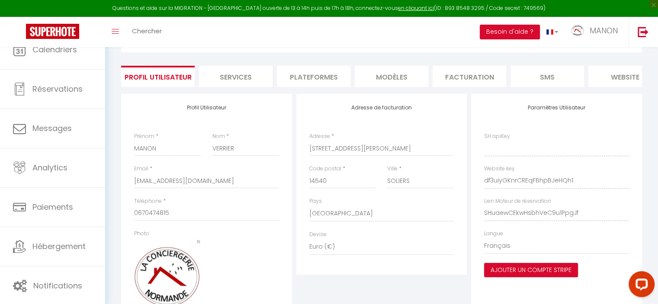
type input "df3uiyGKnrCREqFBhpBJeHQh1"
type input "SHuaewCEkwHsbhVeC9u1PpgJf"
type input "[URL][DOMAIN_NAME]"
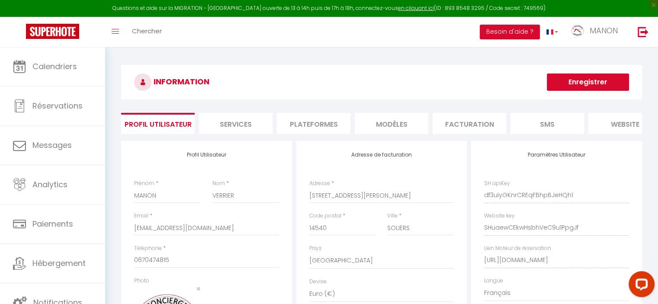
click at [321, 123] on li "Plateformes" at bounding box center [314, 123] width 74 height 21
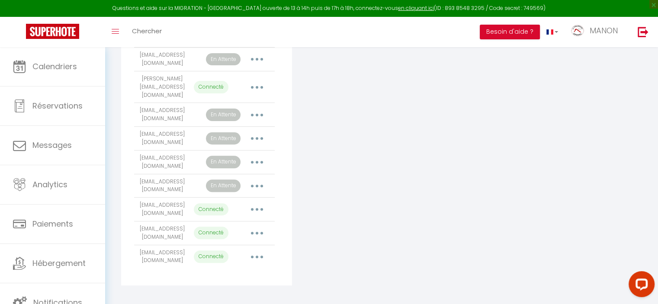
scroll to position [278, 0]
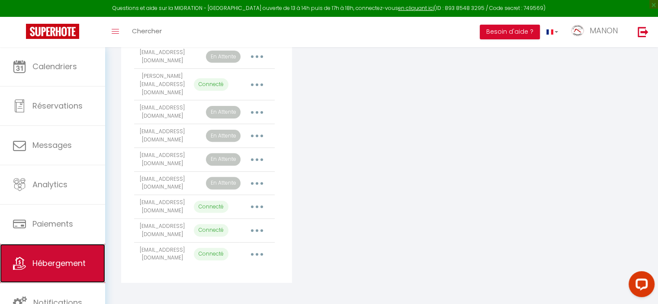
click at [48, 252] on link "Hébergement" at bounding box center [52, 263] width 105 height 39
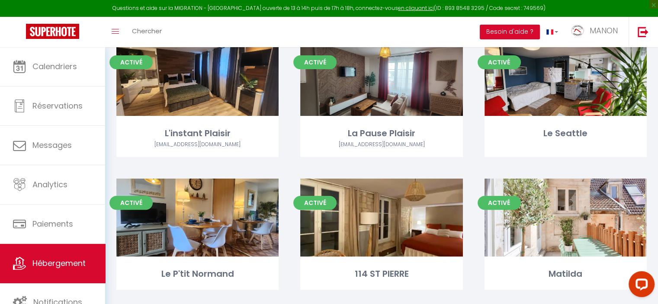
scroll to position [211, 0]
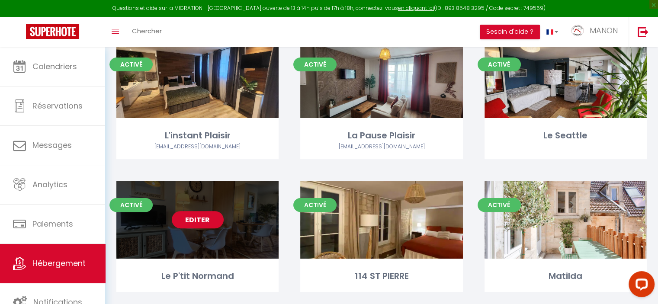
click at [197, 220] on link "Editer" at bounding box center [198, 219] width 52 height 17
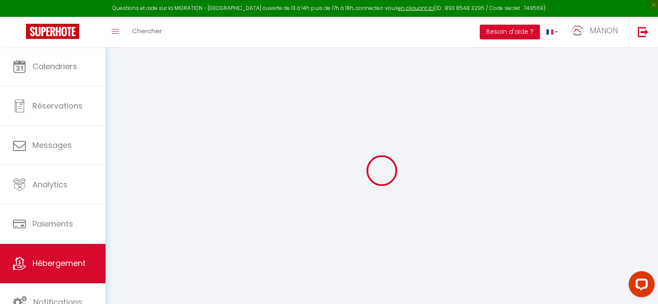
select select "+ 41 %"
select select "+ 52 %"
select select
checkbox input "false"
checkbox input "true"
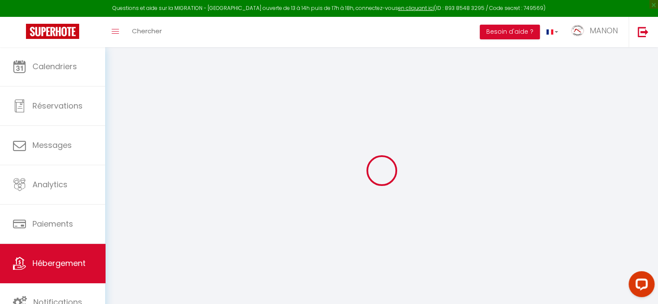
checkbox input "true"
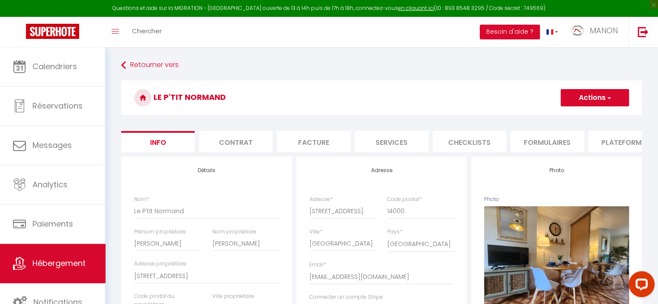
click at [614, 141] on li "Plateformes" at bounding box center [625, 141] width 74 height 21
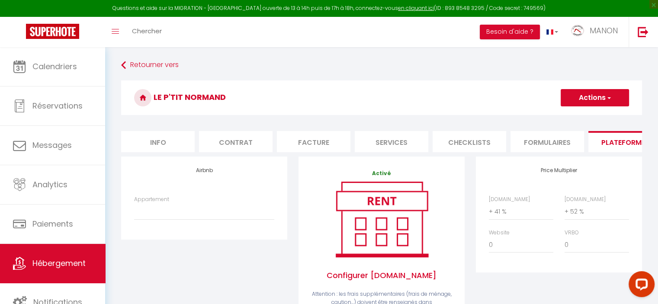
click at [247, 209] on div "Appartement 4 pers · La Régate du Plaisir- Jacuzzi privé, Plage à 900m - [EMAIL…" at bounding box center [204, 207] width 140 height 25
click at [241, 214] on select "4 pers · La Régate du Plaisir- Jacuzzi privé, Plage à 900m - [EMAIL_ADDRESS][DO…" at bounding box center [204, 211] width 140 height 16
select select "10486-1202648428932914252"
click at [134, 210] on select "4 pers · La Régate du Plaisir- Jacuzzi privé, Plage à 900m - [EMAIL_ADDRESS][DO…" at bounding box center [204, 211] width 140 height 16
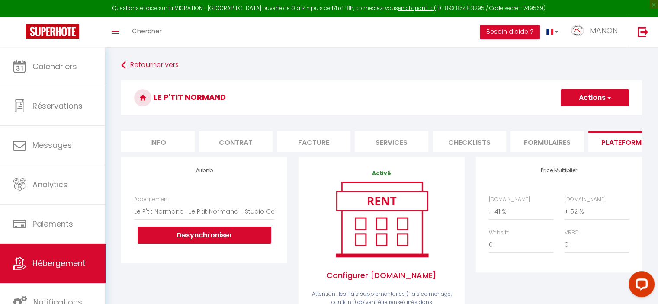
click at [593, 92] on button "Actions" at bounding box center [594, 97] width 68 height 17
click at [580, 117] on link "Enregistrer" at bounding box center [594, 116] width 68 height 11
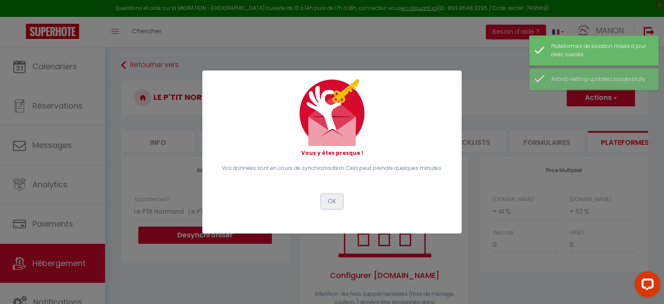
click at [332, 203] on button "OK" at bounding box center [332, 201] width 22 height 15
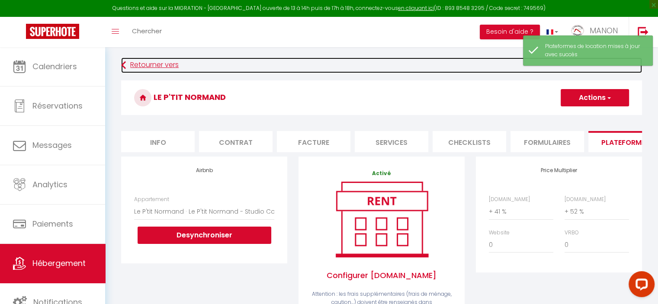
click at [128, 64] on link "Retourner vers" at bounding box center [381, 66] width 521 height 16
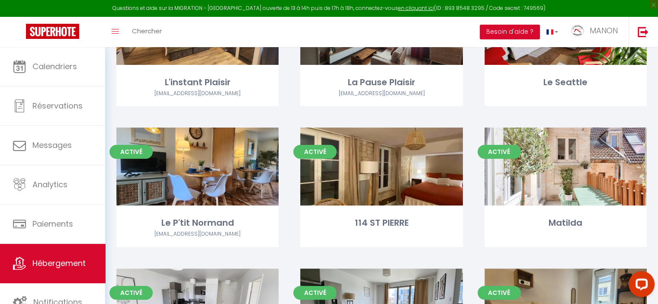
scroll to position [266, 0]
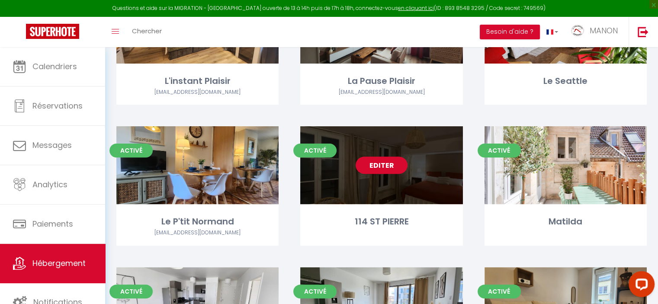
click at [387, 166] on link "Editer" at bounding box center [381, 165] width 52 height 17
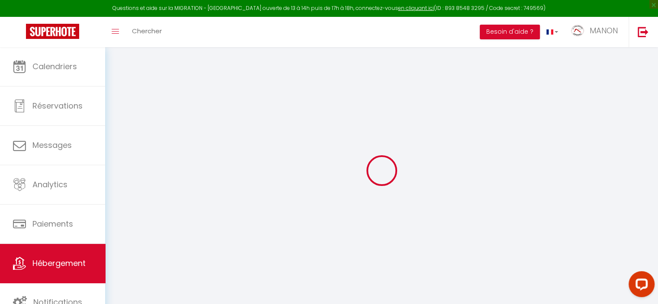
select select
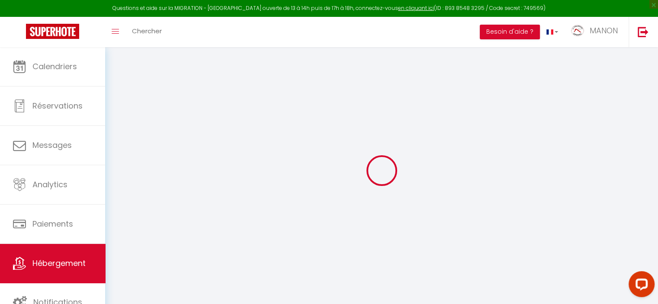
select select
checkbox input "false"
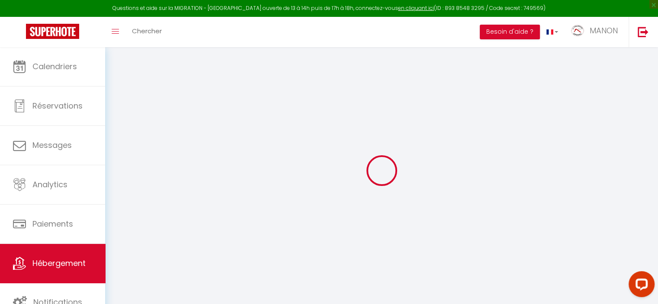
select select
type input "114 ST PIERRE"
type input "HARMONY"
type input "BAZIRE"
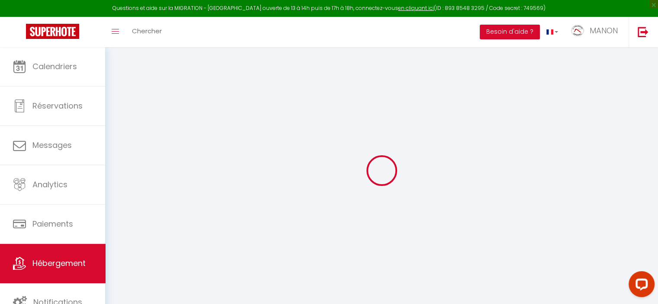
type input "[STREET_ADDRESS]"
type input "14000"
type input "[GEOGRAPHIC_DATA]"
select select "2"
type input "42"
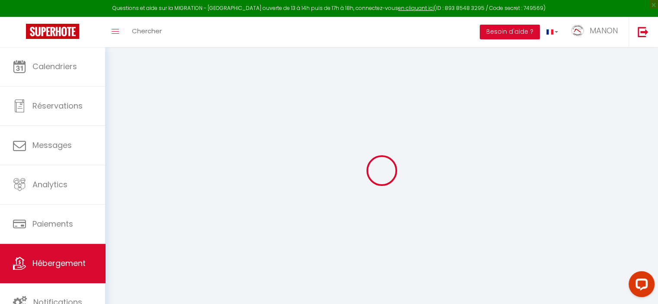
type input "40"
type input "3.00"
type input "300"
select select
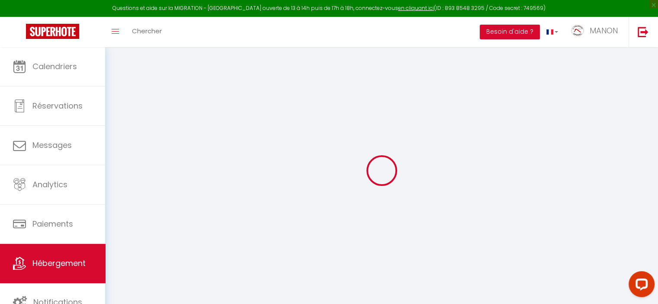
select select
type input "[STREET_ADDRESS]"
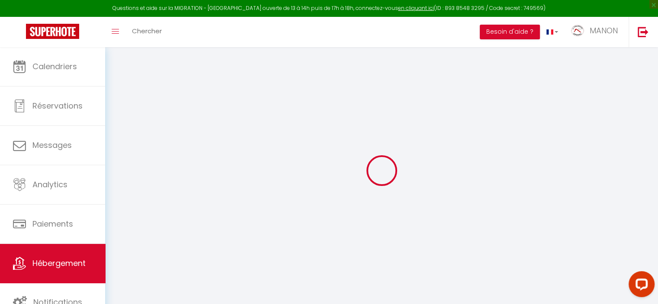
type input "14000"
type input "[GEOGRAPHIC_DATA]"
type input "[EMAIL_ADDRESS][DOMAIN_NAME]"
select select "2615"
checkbox input "false"
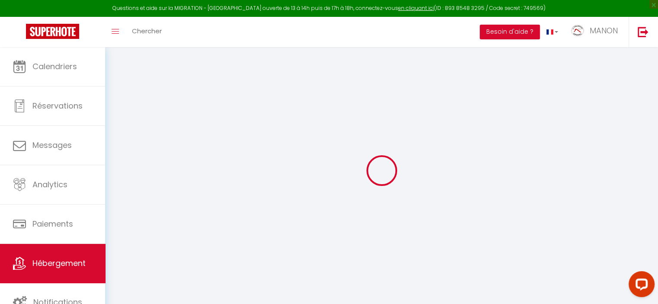
checkbox input "true"
type input "18"
type input "40"
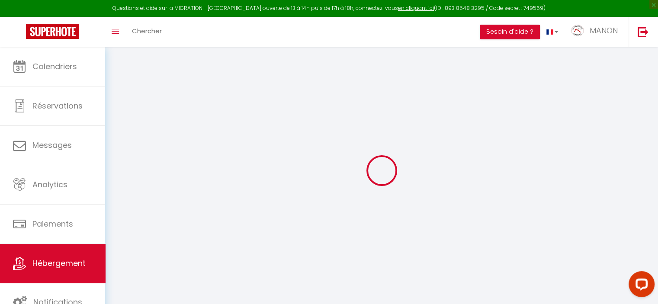
type input "0"
select select
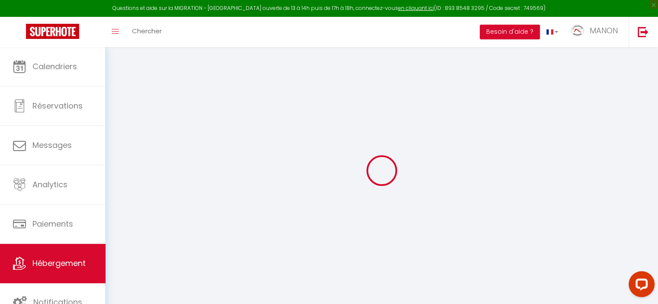
select select
checkbox input "false"
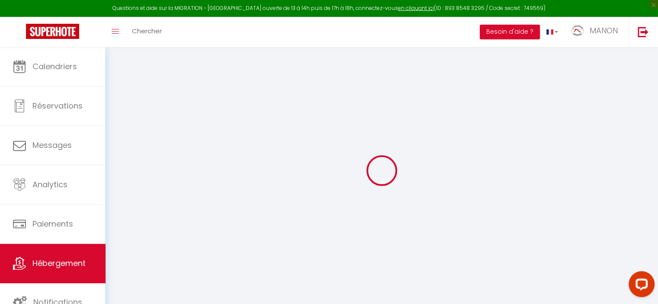
checkbox input "true"
select select "24898"
select select
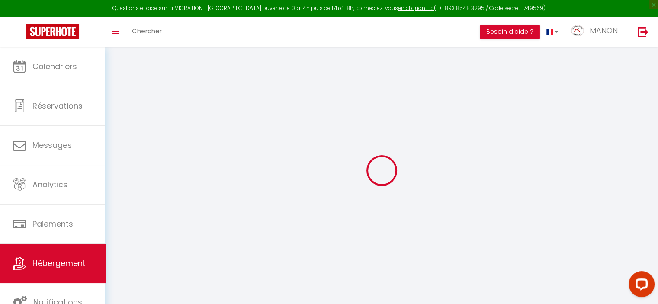
select select
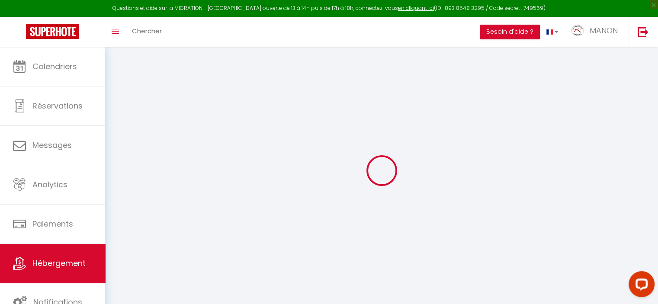
checkbox input "false"
checkbox input "true"
checkbox input "false"
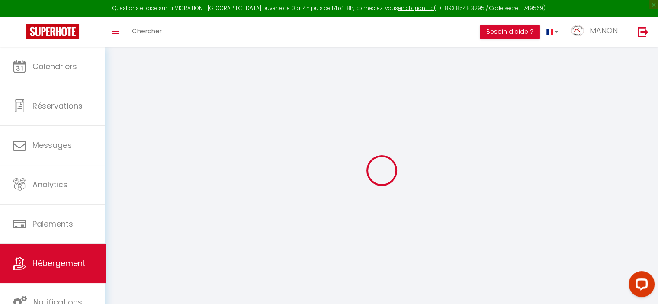
checkbox input "true"
select select "16:00"
select select "00:00"
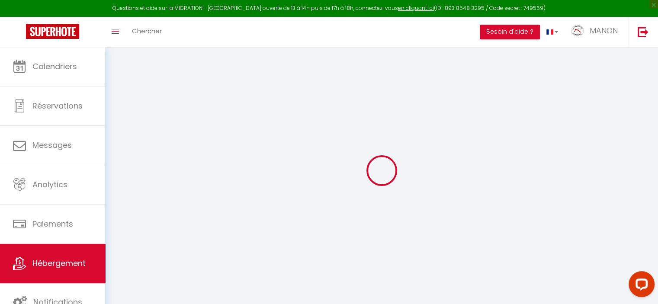
select select "11:00"
select select "15"
select select "120"
select select "11:00"
checkbox input "false"
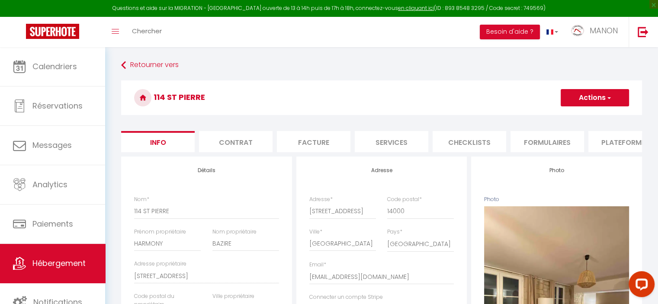
click at [600, 145] on li "Plateformes" at bounding box center [625, 141] width 74 height 21
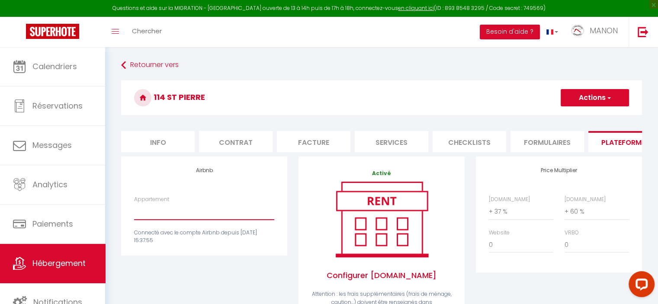
click at [211, 216] on select "4 pers · La Régate du Plaisir- Jacuzzi privé, Plage à 900m - [EMAIL_ADDRESS][DO…" at bounding box center [204, 211] width 140 height 16
click at [134, 210] on select "4 pers · La Régate du Plaisir- Jacuzzi privé, Plage à 900m - [EMAIL_ADDRESS][DO…" at bounding box center [204, 211] width 140 height 16
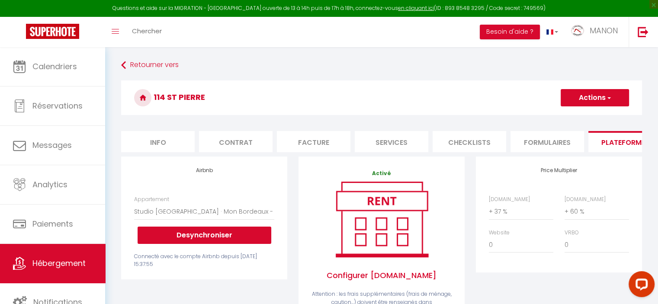
click at [585, 93] on button "Actions" at bounding box center [594, 97] width 68 height 17
click at [582, 118] on link "Enregistrer" at bounding box center [594, 116] width 68 height 11
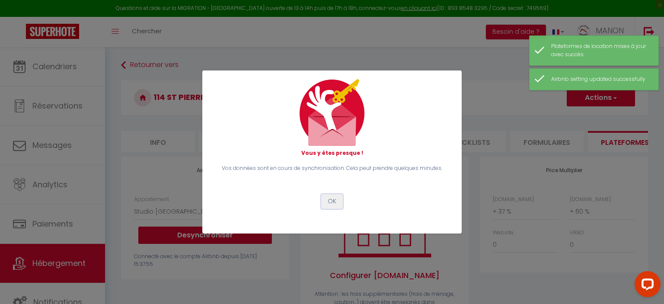
click at [325, 207] on button "OK" at bounding box center [332, 201] width 22 height 15
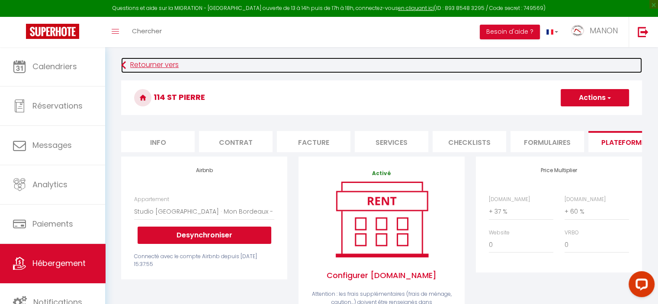
click at [143, 67] on link "Retourner vers" at bounding box center [381, 66] width 521 height 16
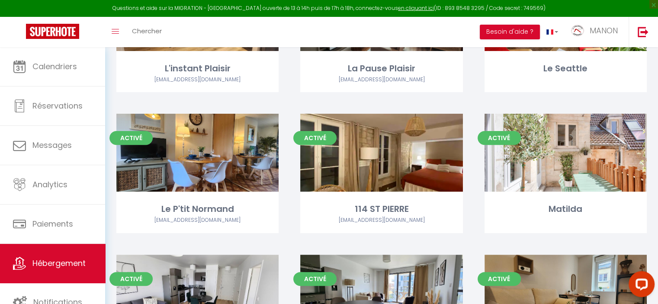
scroll to position [279, 0]
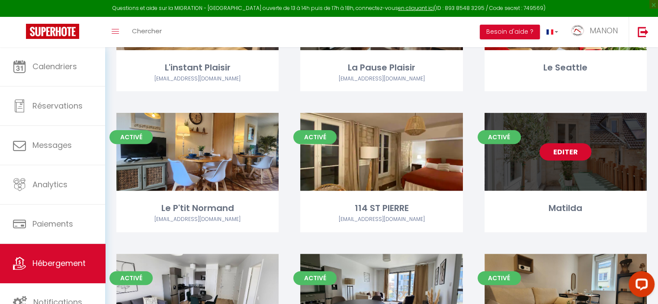
click at [560, 151] on link "Editer" at bounding box center [565, 151] width 52 height 17
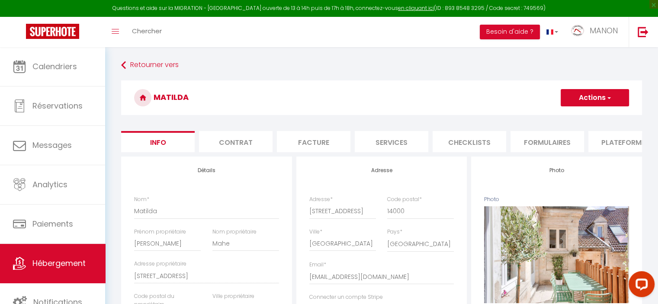
click at [609, 141] on li "Plateformes" at bounding box center [625, 141] width 74 height 21
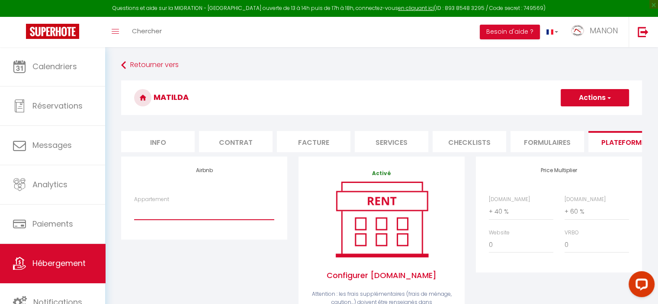
click at [210, 217] on select "4 pers · La Régate du Plaisir- Jacuzzi privé, Plage à 900m - [EMAIL_ADDRESS][DO…" at bounding box center [204, 211] width 140 height 16
click at [134, 210] on select "4 pers · La Régate du Plaisir- Jacuzzi privé, Plage à 900m - [EMAIL_ADDRESS][DO…" at bounding box center [204, 211] width 140 height 16
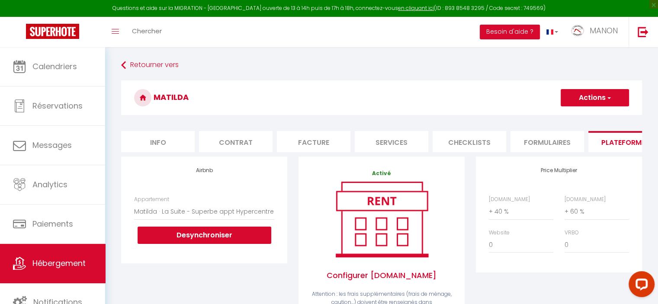
click at [577, 91] on button "Actions" at bounding box center [594, 97] width 68 height 17
click at [577, 115] on link "Enregistrer" at bounding box center [594, 116] width 68 height 11
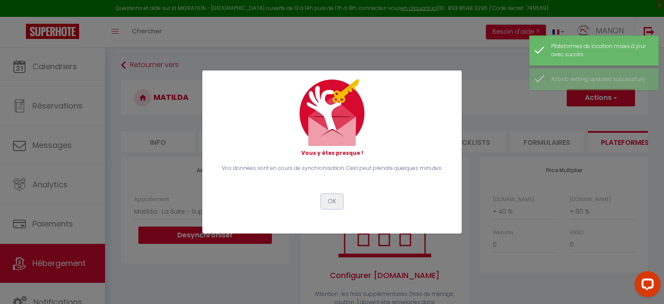
click at [331, 199] on button "OK" at bounding box center [332, 201] width 22 height 15
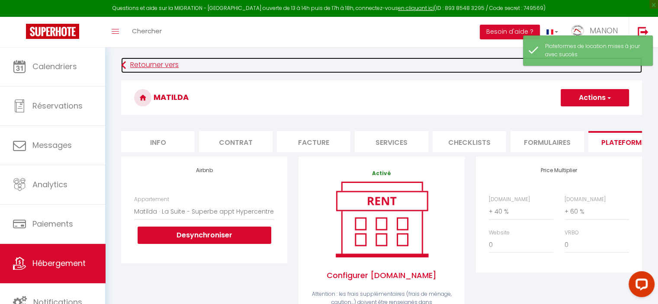
click at [145, 60] on link "Retourner vers" at bounding box center [381, 66] width 521 height 16
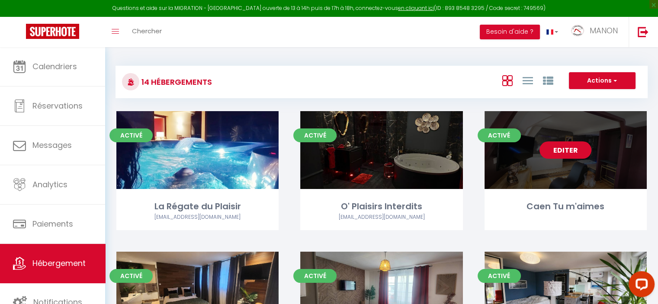
click at [566, 151] on link "Editer" at bounding box center [565, 149] width 52 height 17
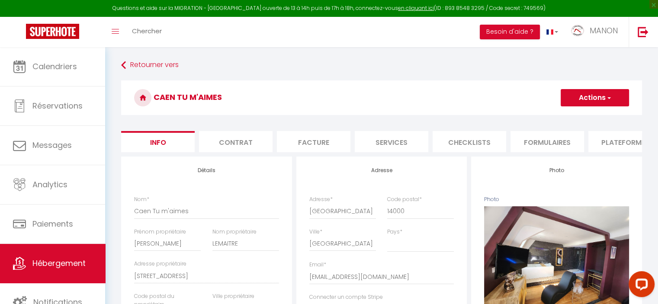
click at [590, 145] on li "Plateformes" at bounding box center [625, 141] width 74 height 21
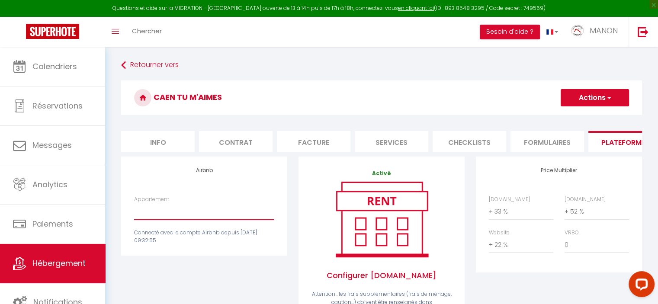
click at [201, 214] on select "4 pers · La Régate du Plaisir- Jacuzzi privé, Plage à 900m - [EMAIL_ADDRESS][DO…" at bounding box center [204, 211] width 140 height 16
click at [192, 256] on div "Airbnb Appartement 4 pers · La Régate du Plaisir- Jacuzzi privé, Plage à 900m -…" at bounding box center [204, 206] width 166 height 99
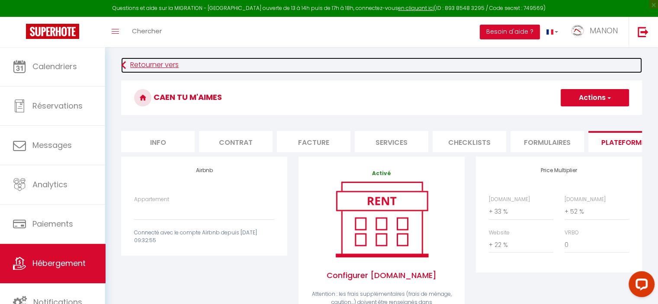
click at [140, 61] on link "Retourner vers" at bounding box center [381, 66] width 521 height 16
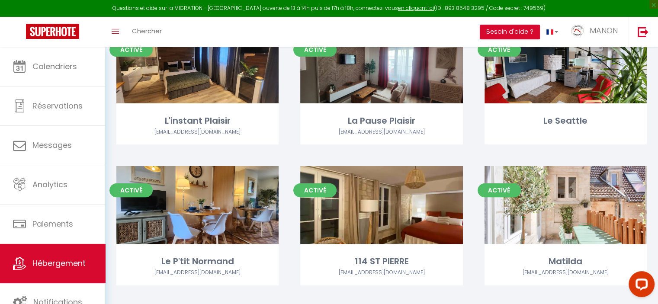
scroll to position [225, 0]
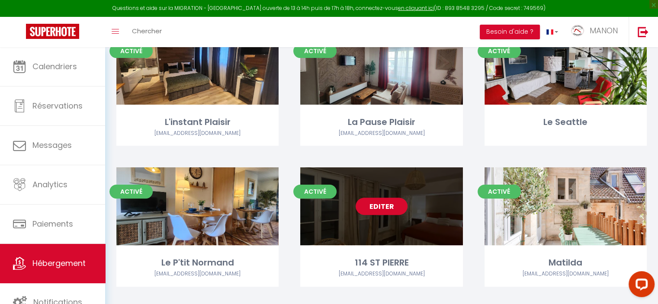
click at [387, 209] on link "Editer" at bounding box center [381, 206] width 52 height 17
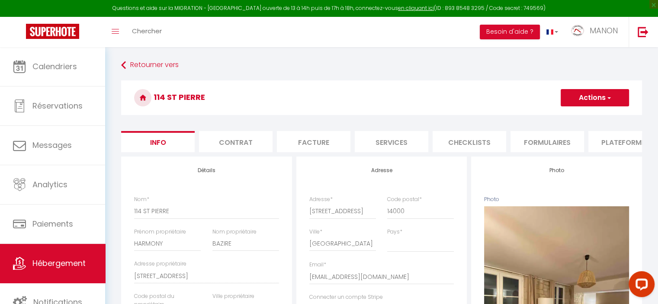
click at [599, 142] on li "Plateformes" at bounding box center [625, 141] width 74 height 21
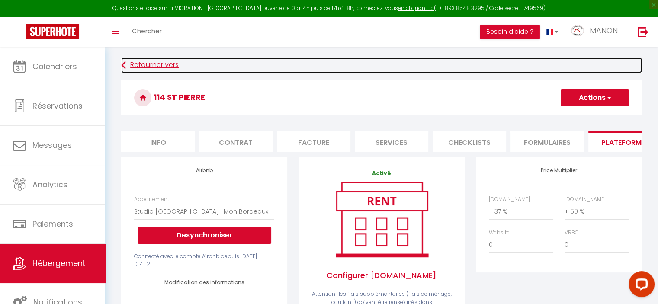
click at [131, 67] on link "Retourner vers" at bounding box center [381, 66] width 521 height 16
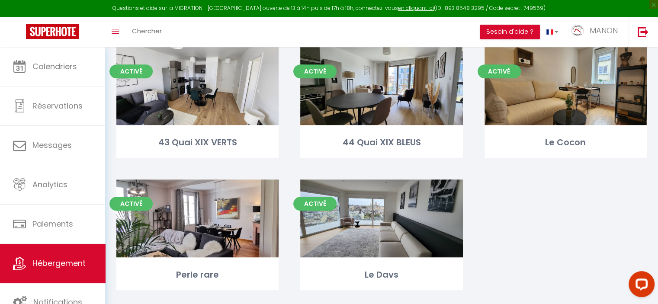
scroll to position [494, 0]
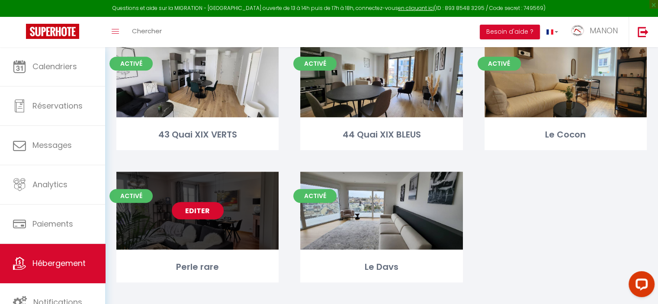
click at [203, 211] on link "Editer" at bounding box center [198, 210] width 52 height 17
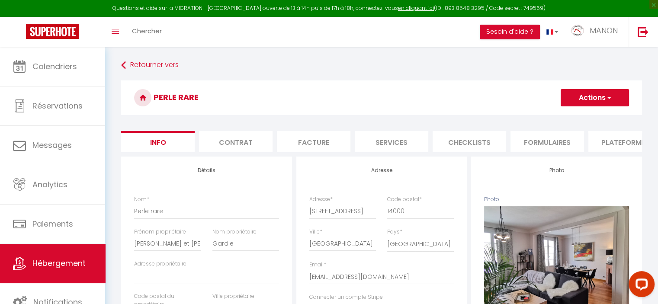
click at [607, 141] on li "Plateformes" at bounding box center [625, 141] width 74 height 21
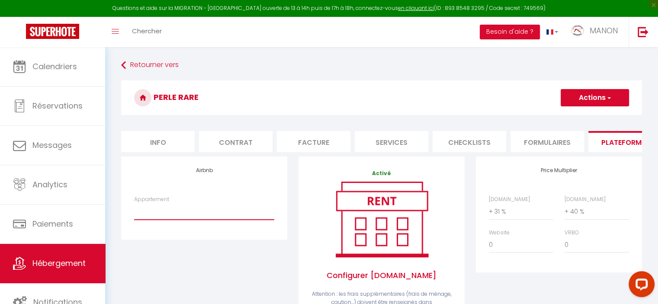
click at [209, 217] on select "4 pers · La Régate du Plaisir- Jacuzzi privé, Plage à 900m - [EMAIL_ADDRESS][DO…" at bounding box center [204, 211] width 140 height 16
click at [134, 210] on select "4 pers · La Régate du Plaisir- Jacuzzi privé, Plage à 900m - [EMAIL_ADDRESS][DO…" at bounding box center [204, 211] width 140 height 16
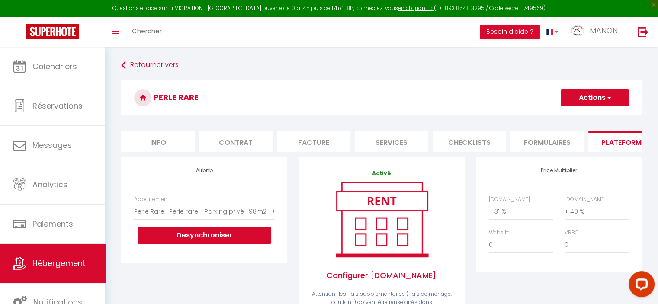
click at [590, 91] on button "Actions" at bounding box center [594, 97] width 68 height 17
click at [582, 116] on link "Enregistrer" at bounding box center [594, 116] width 68 height 11
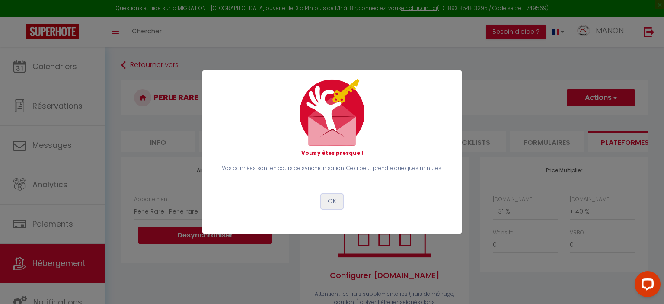
click at [331, 201] on button "OK" at bounding box center [332, 201] width 22 height 15
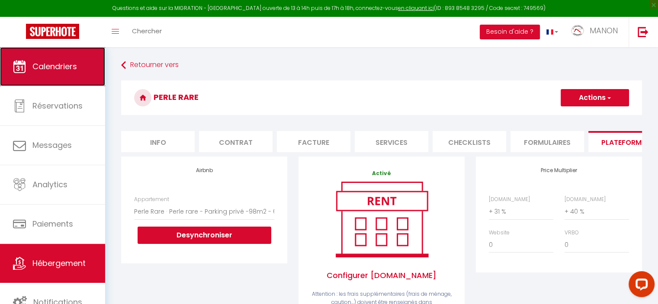
click at [67, 53] on link "Calendriers" at bounding box center [52, 66] width 105 height 39
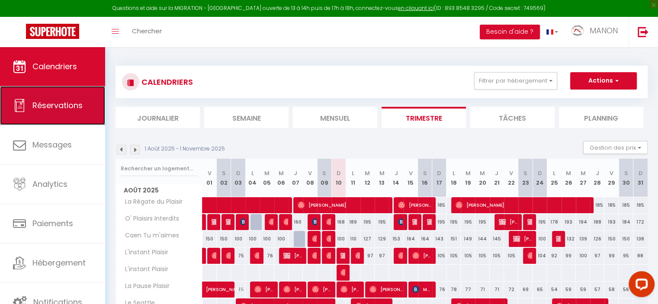
click at [62, 111] on link "Réservations" at bounding box center [52, 105] width 105 height 39
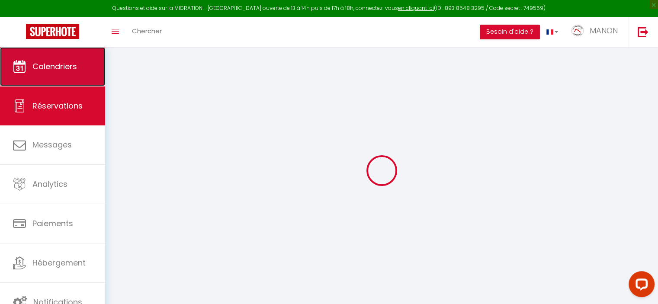
click at [55, 76] on link "Calendriers" at bounding box center [52, 66] width 105 height 39
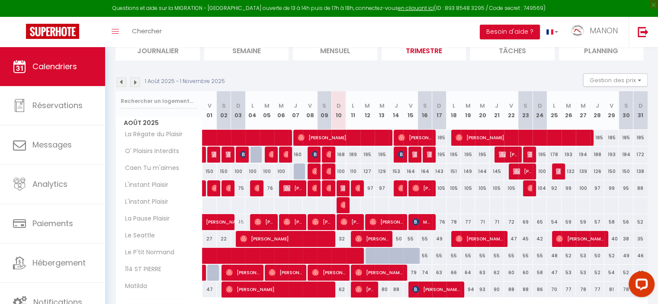
scroll to position [72, 0]
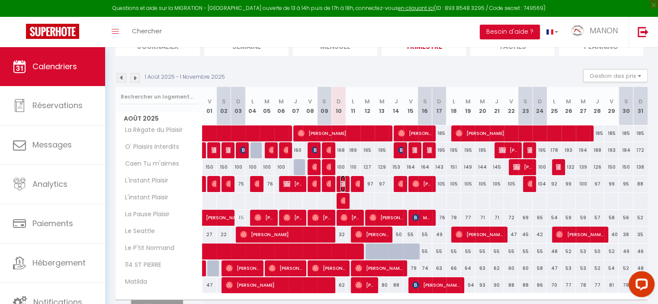
click at [342, 181] on img at bounding box center [343, 183] width 7 height 7
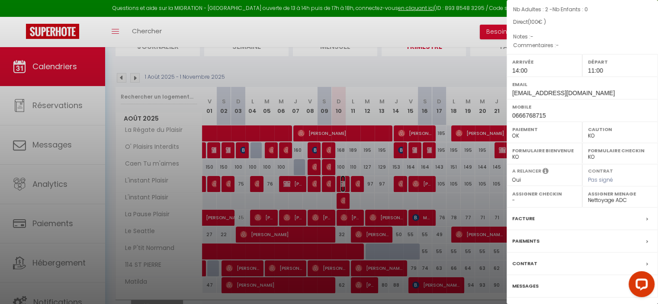
scroll to position [74, 0]
click at [557, 133] on select "OK KO" at bounding box center [544, 134] width 64 height 8
click at [512, 130] on select "OK KO" at bounding box center [544, 134] width 64 height 8
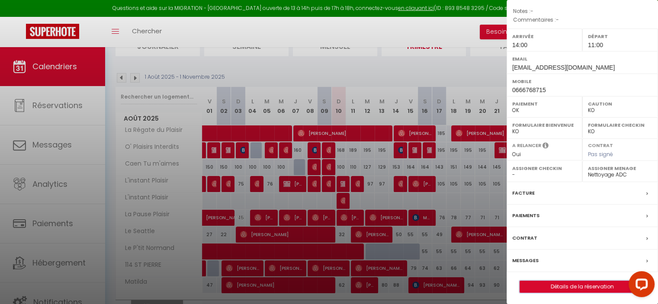
click at [561, 281] on button "Détails de la réservation" at bounding box center [581, 287] width 125 height 12
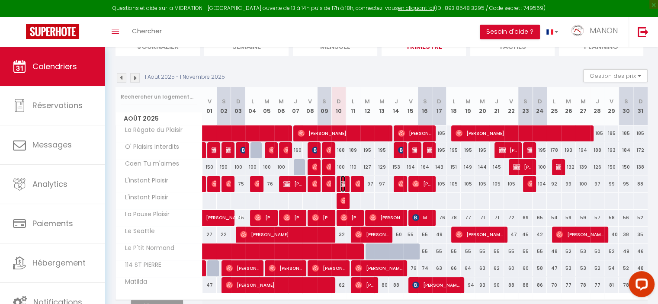
click at [343, 186] on img at bounding box center [343, 183] width 7 height 7
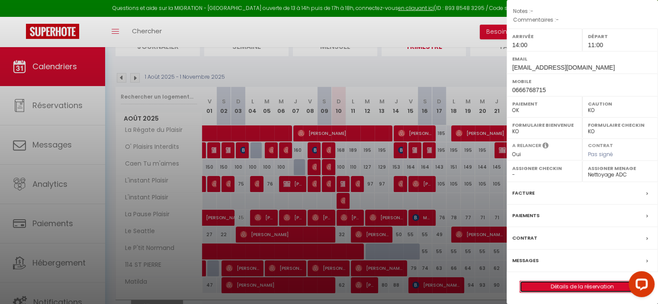
click at [550, 284] on link "Détails de la réservation" at bounding box center [582, 286] width 125 height 11
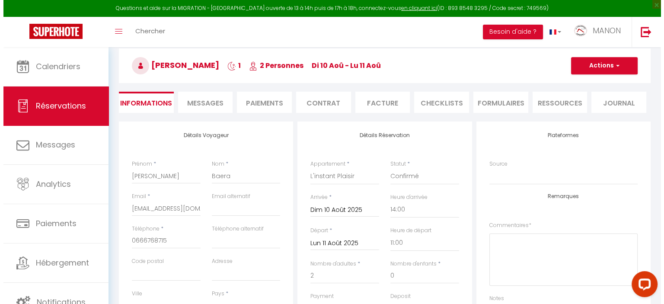
scroll to position [34, 0]
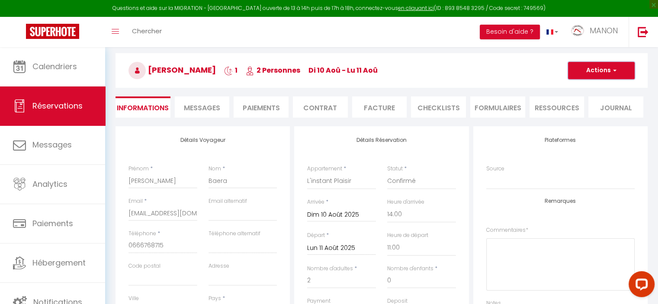
click at [596, 69] on button "Actions" at bounding box center [601, 70] width 67 height 17
click at [586, 112] on link "Supprimer" at bounding box center [592, 111] width 68 height 11
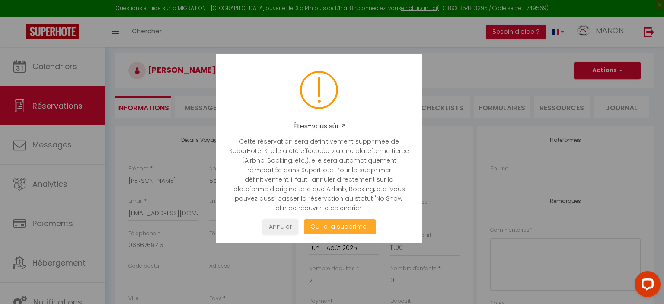
click at [333, 227] on button "Oui je la supprime !" at bounding box center [340, 226] width 72 height 15
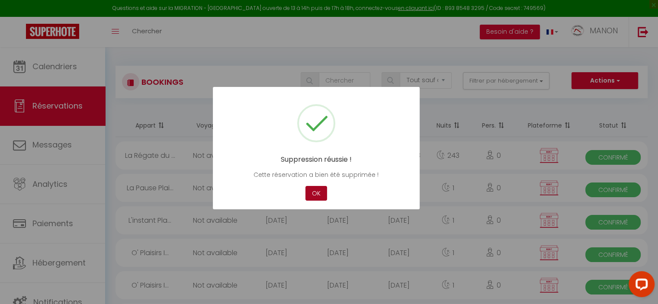
click at [318, 189] on button "OK" at bounding box center [316, 193] width 22 height 15
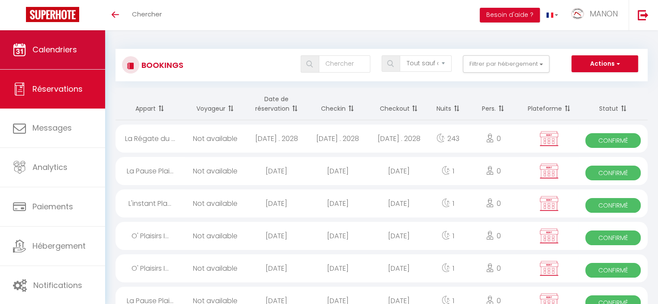
click at [56, 61] on link "Calendriers" at bounding box center [52, 49] width 105 height 39
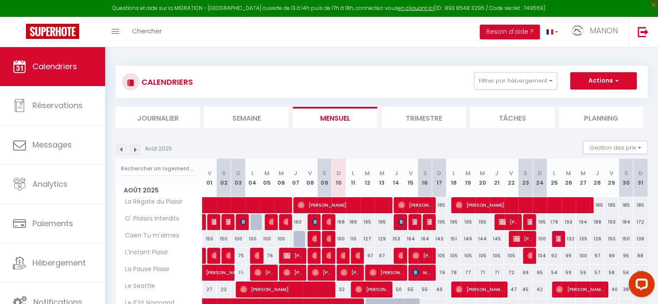
scroll to position [117, 0]
